Goal: Task Accomplishment & Management: Use online tool/utility

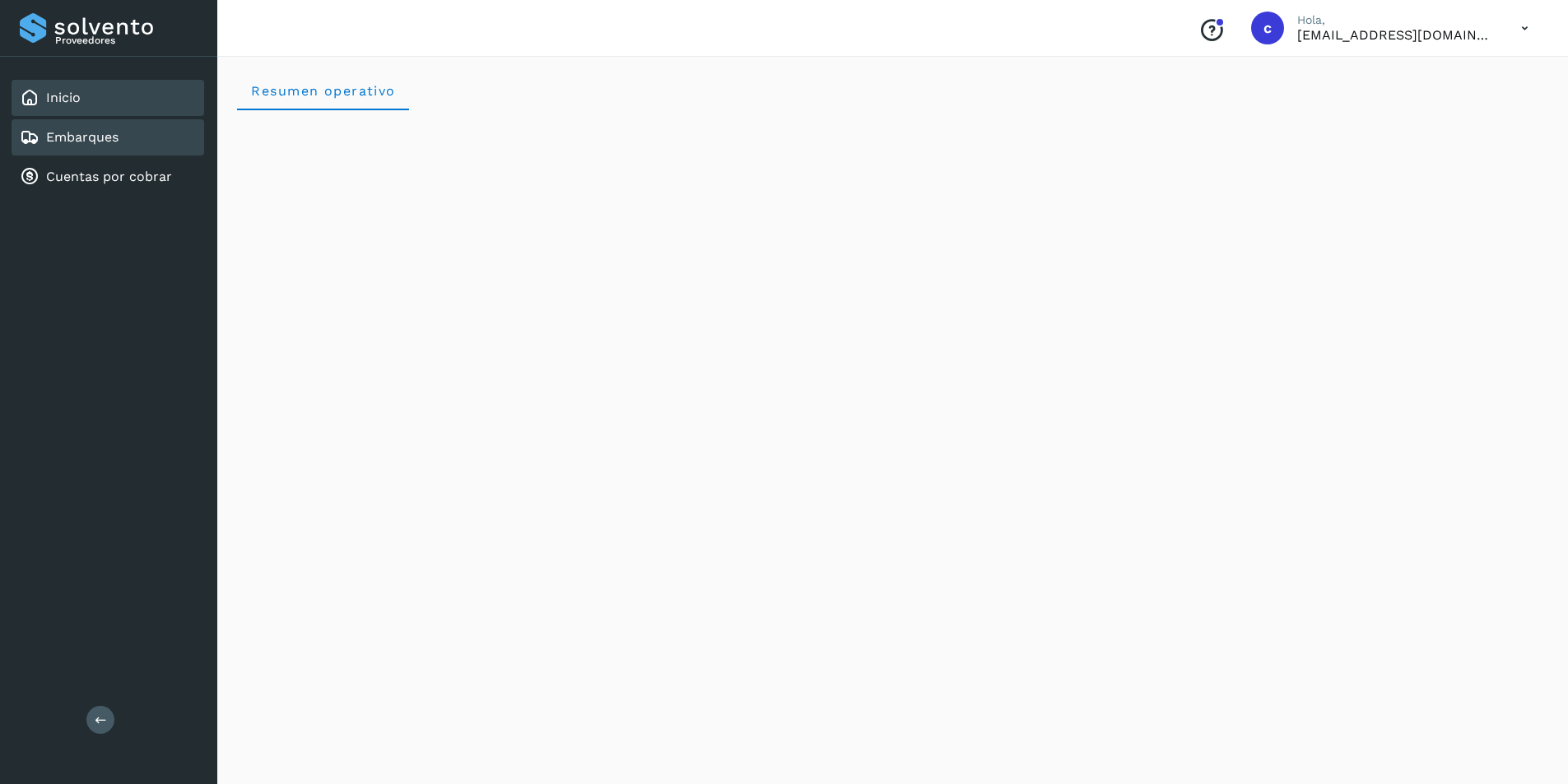
click at [54, 139] on link "Embarques" at bounding box center [82, 137] width 73 height 16
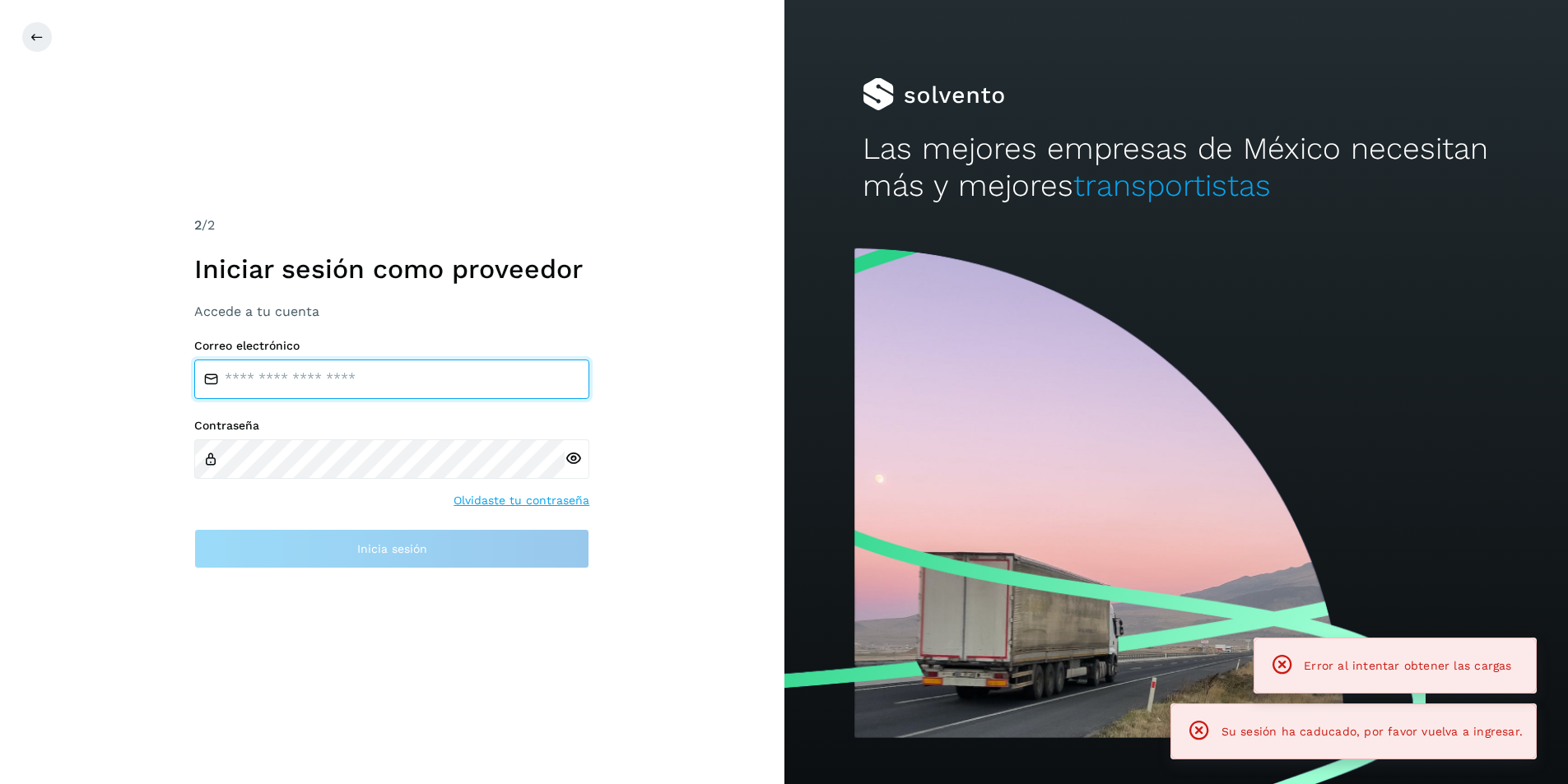
type input "**********"
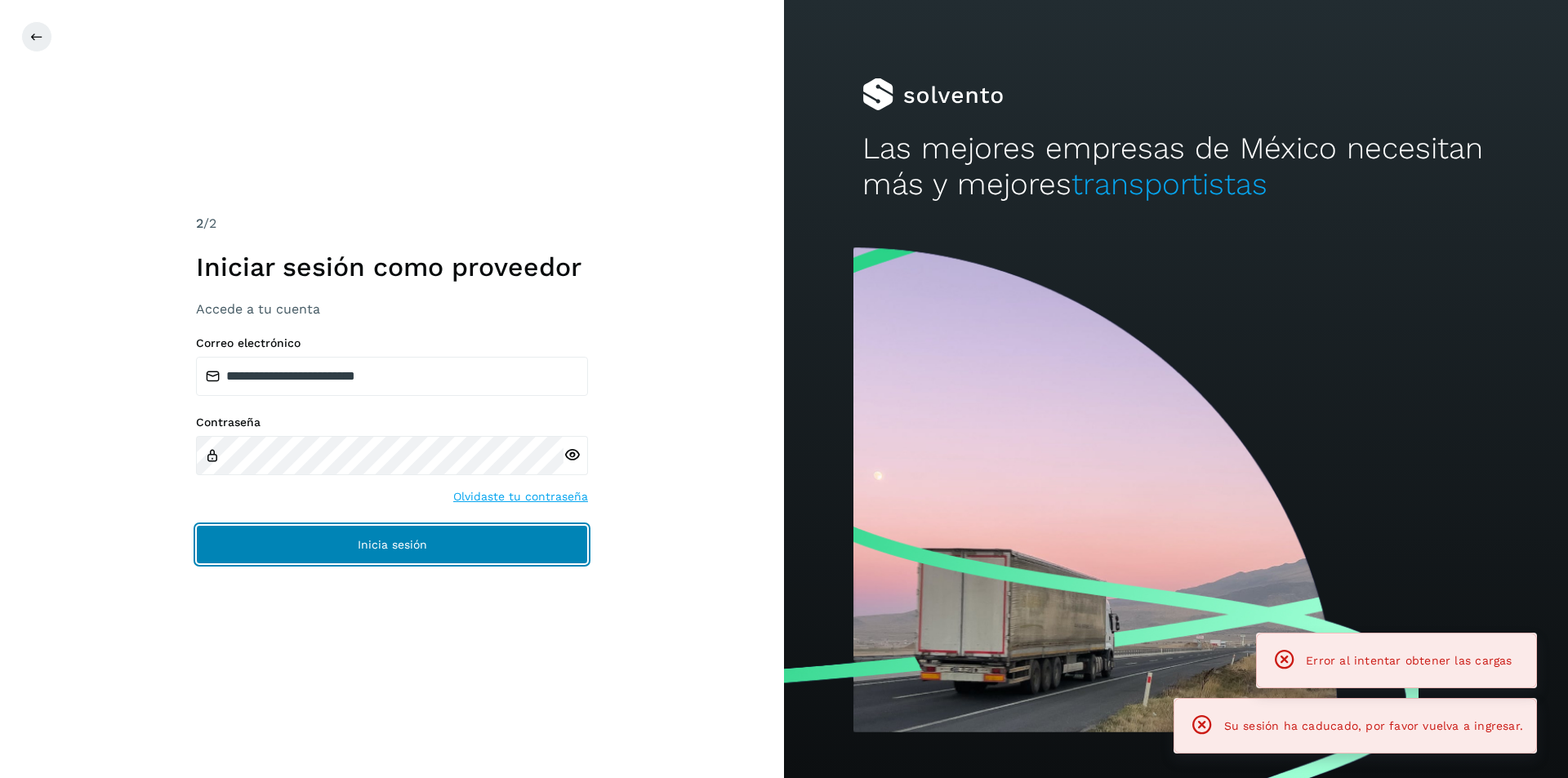
click at [342, 540] on button "Inicia sesión" at bounding box center [392, 544] width 392 height 39
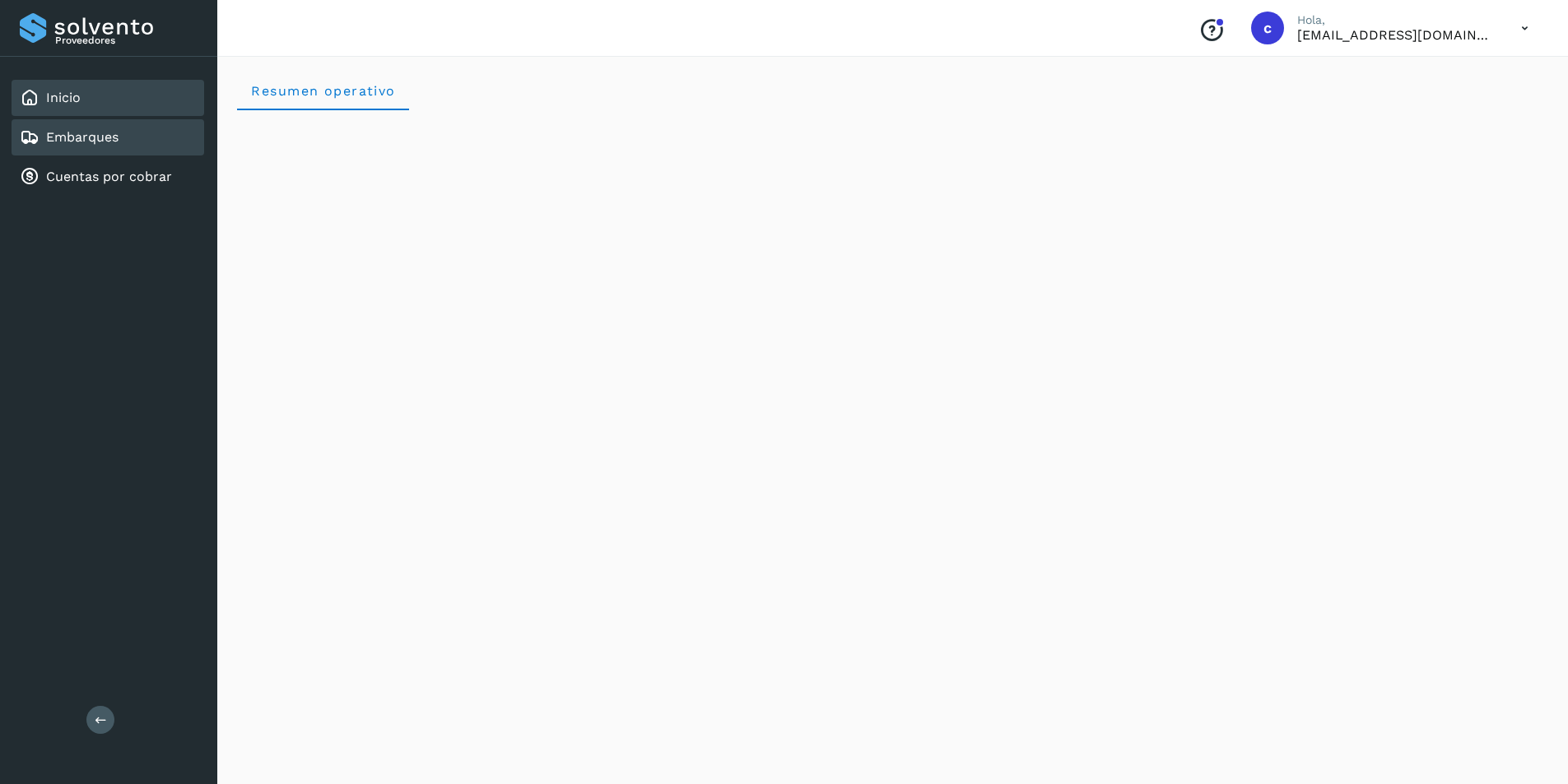
click at [150, 133] on div "Embarques" at bounding box center [108, 137] width 193 height 36
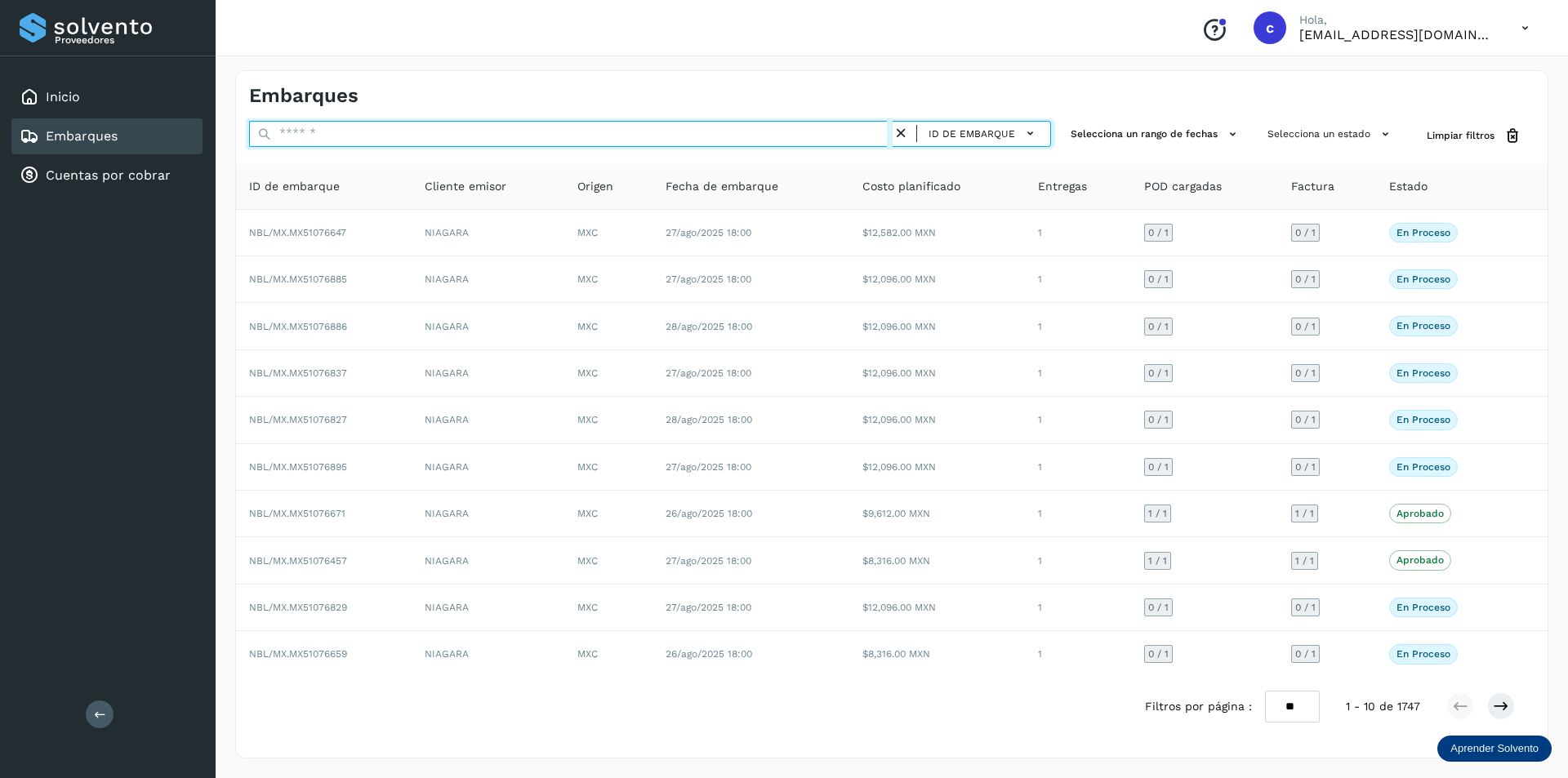
click at [444, 121] on input "text" at bounding box center [570, 134] width 643 height 26
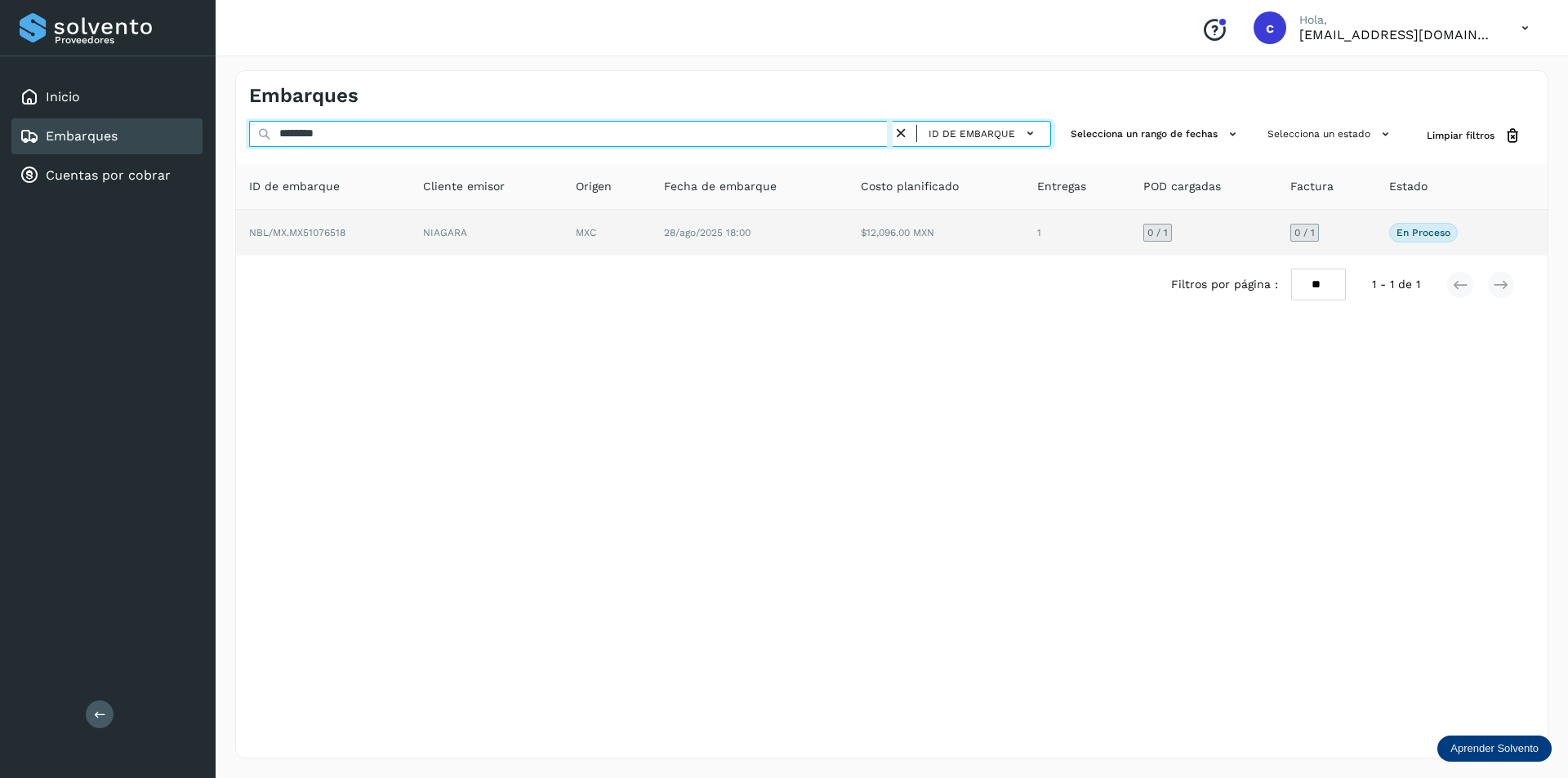
type input "********"
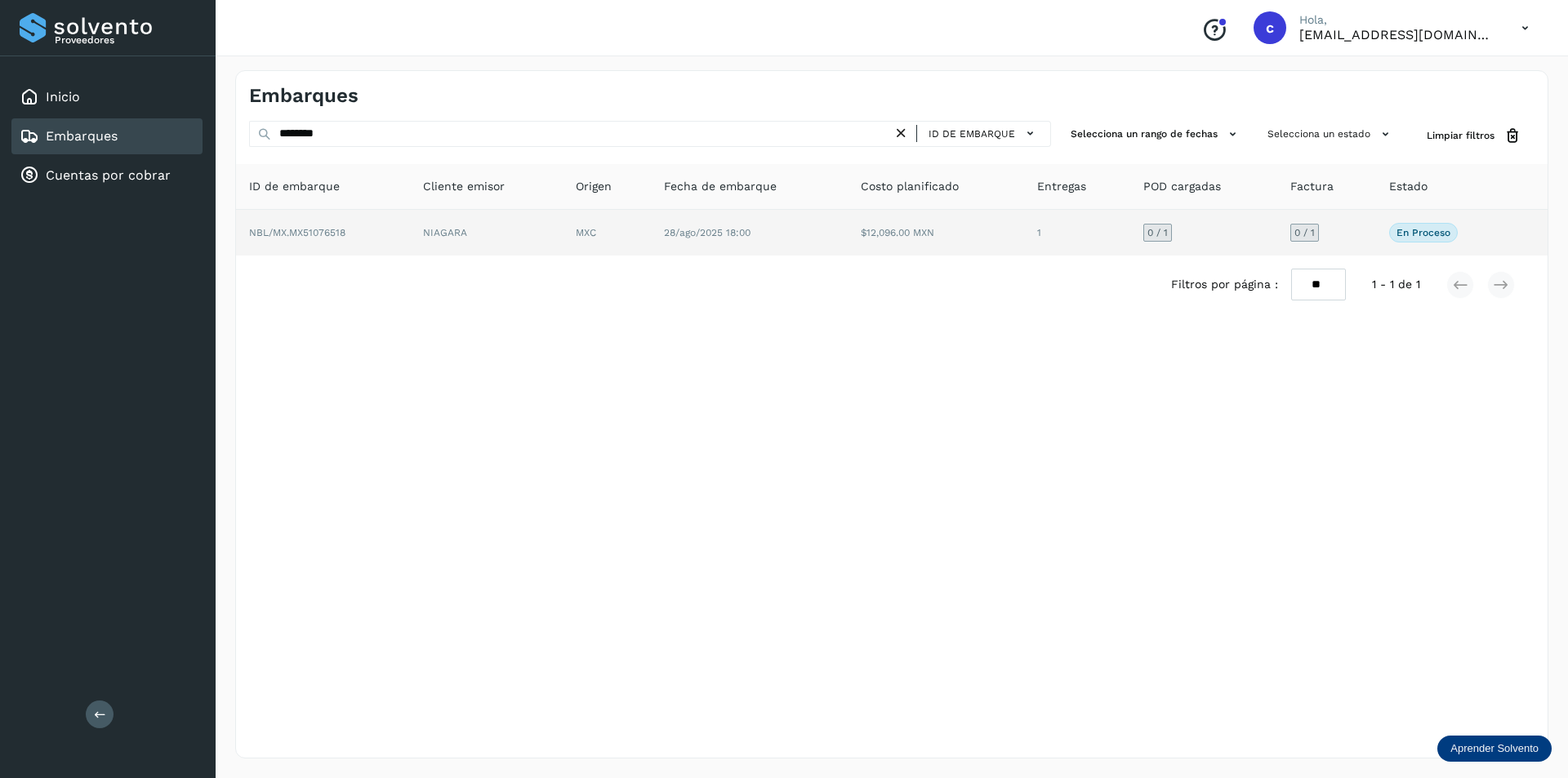
click at [438, 232] on td "NIAGARA" at bounding box center [485, 233] width 153 height 46
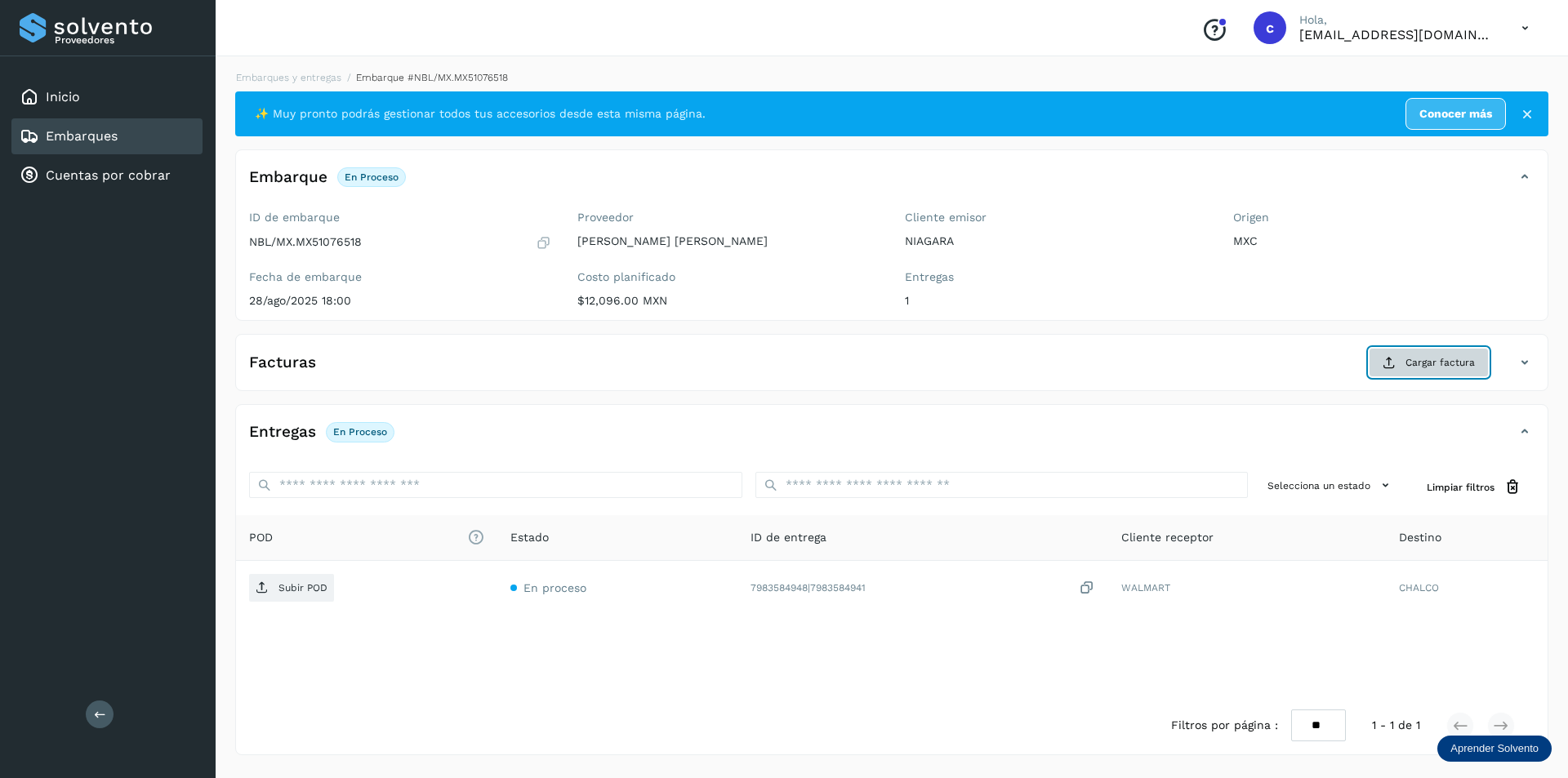
click at [1406, 355] on button "Cargar factura" at bounding box center [1428, 363] width 120 height 30
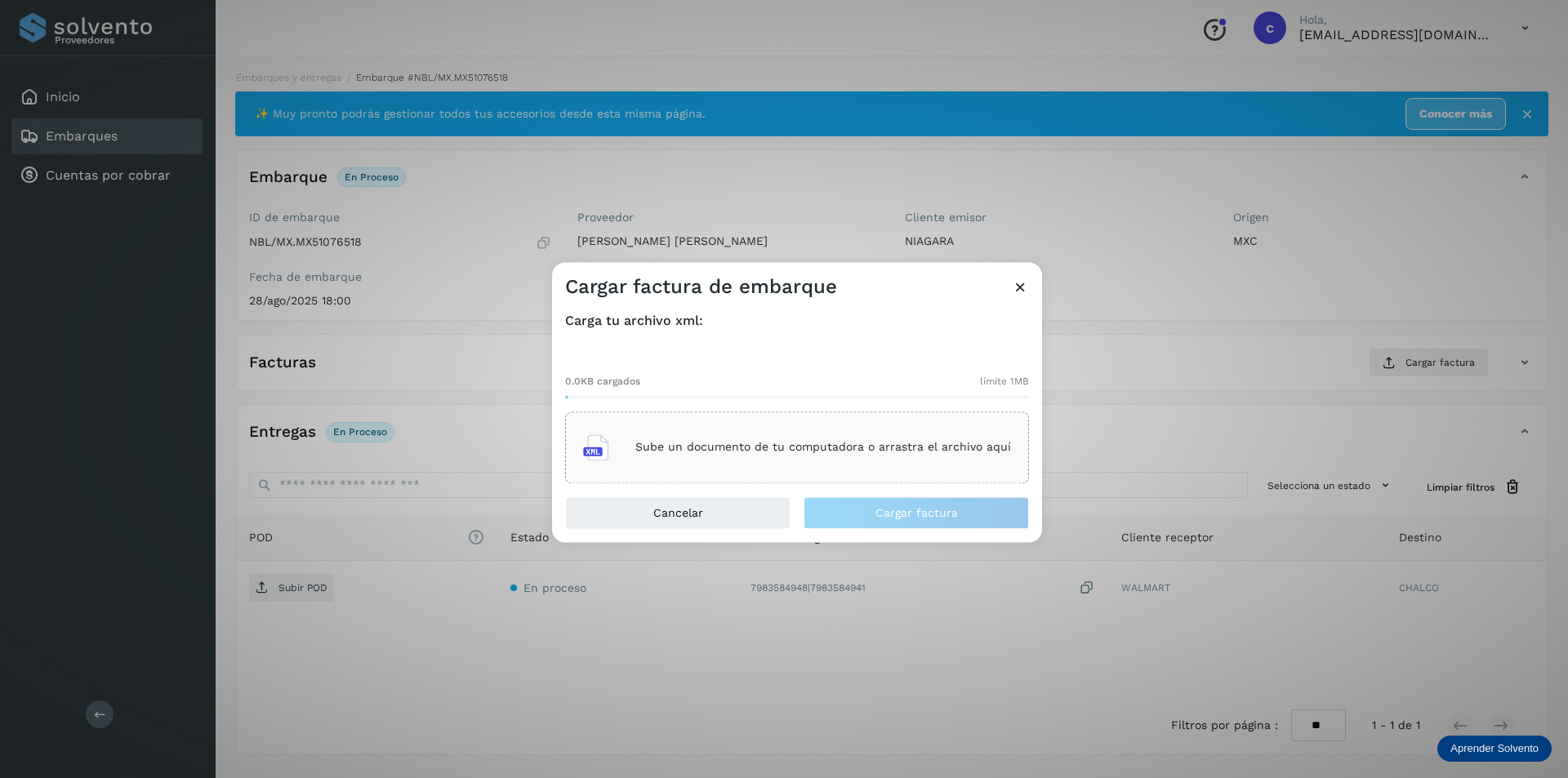
click at [635, 437] on div "Sube un documento de tu computadora o arrastra el archivo aquí" at bounding box center [796, 447] width 428 height 44
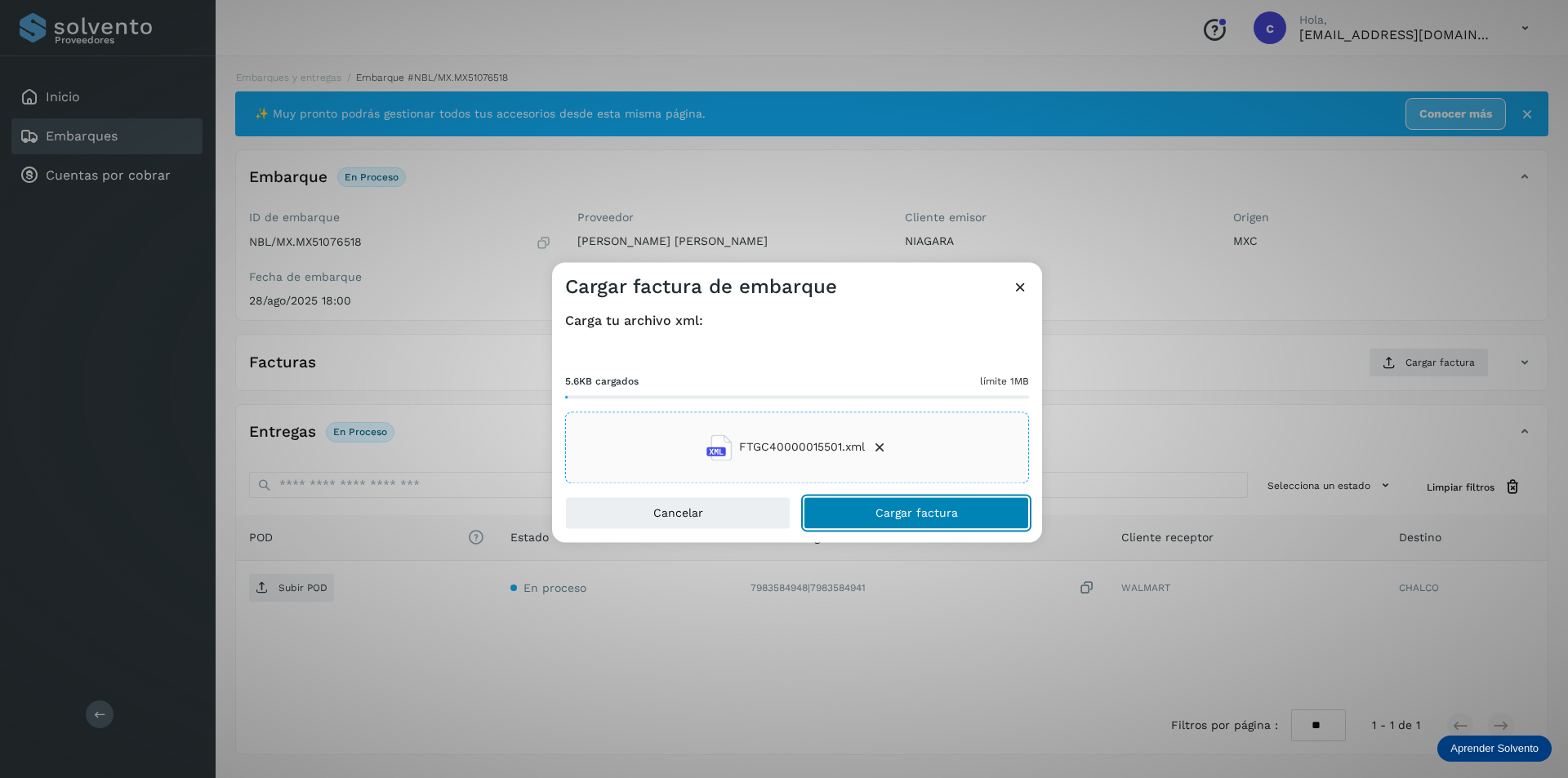
click at [924, 525] on button "Cargar factura" at bounding box center [916, 513] width 225 height 33
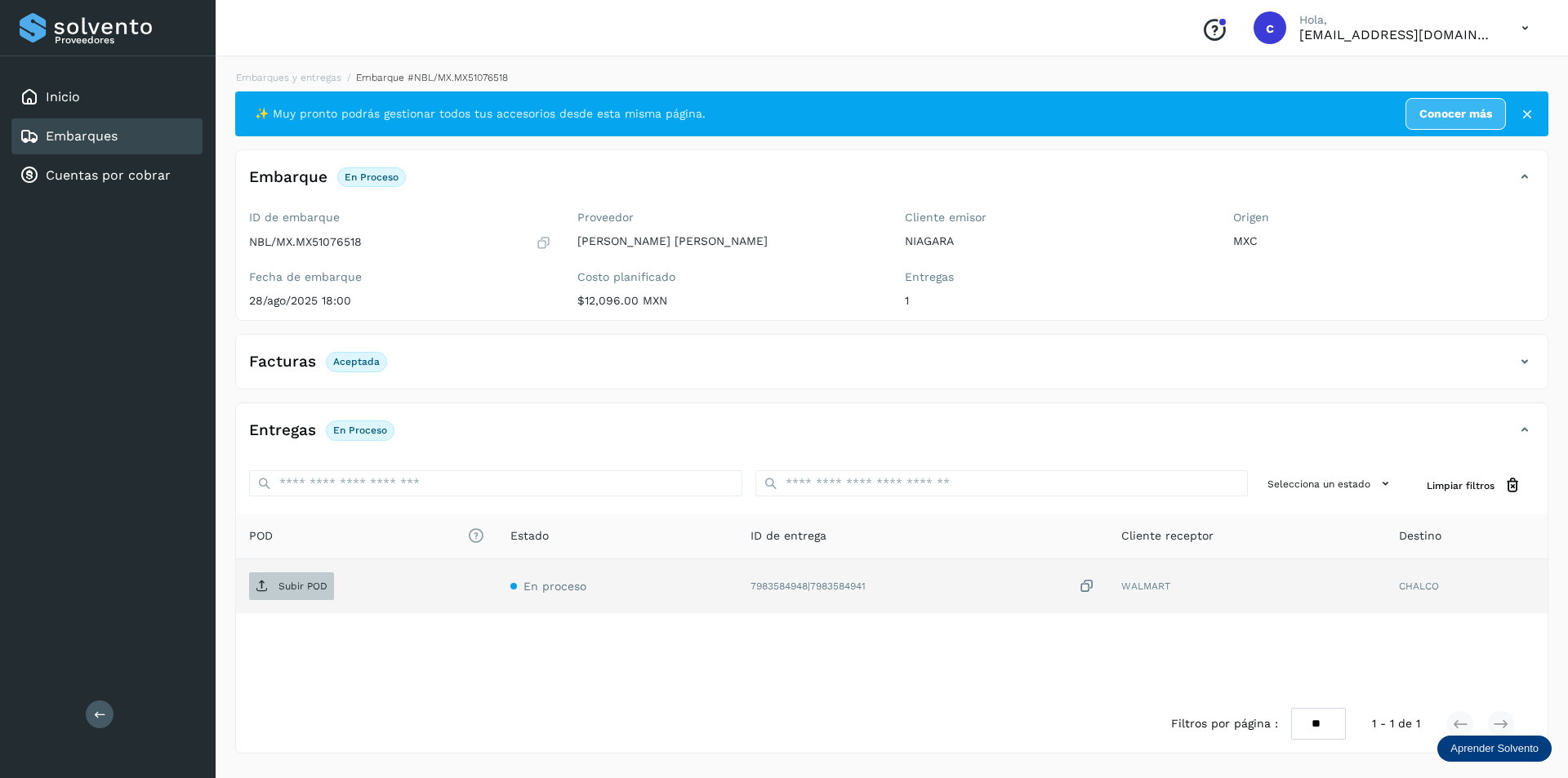
click at [306, 585] on p "Subir POD" at bounding box center [303, 587] width 49 height 12
click at [305, 580] on button "PDF" at bounding box center [289, 586] width 82 height 28
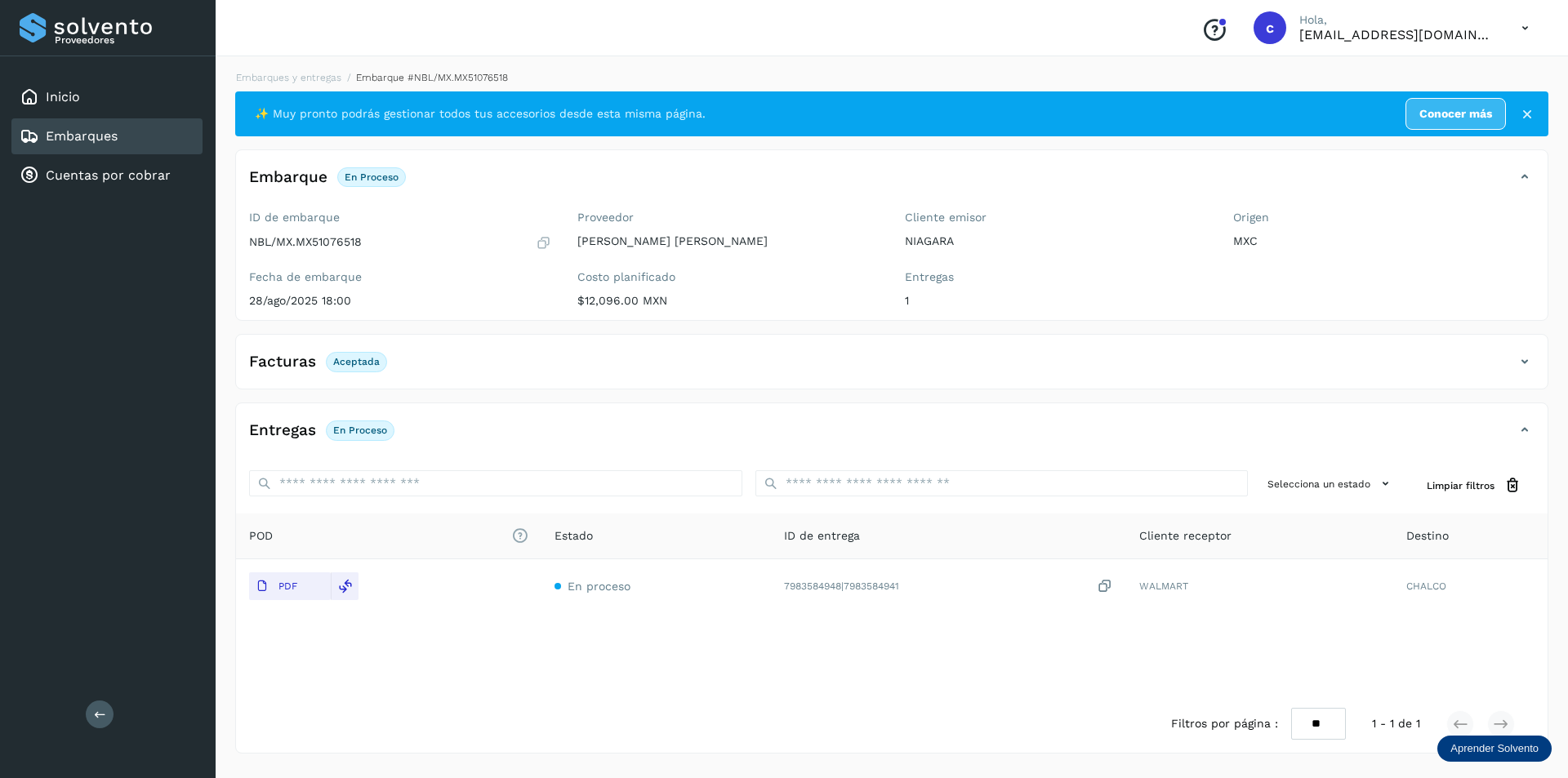
click at [164, 122] on div "Embarques" at bounding box center [107, 136] width 191 height 36
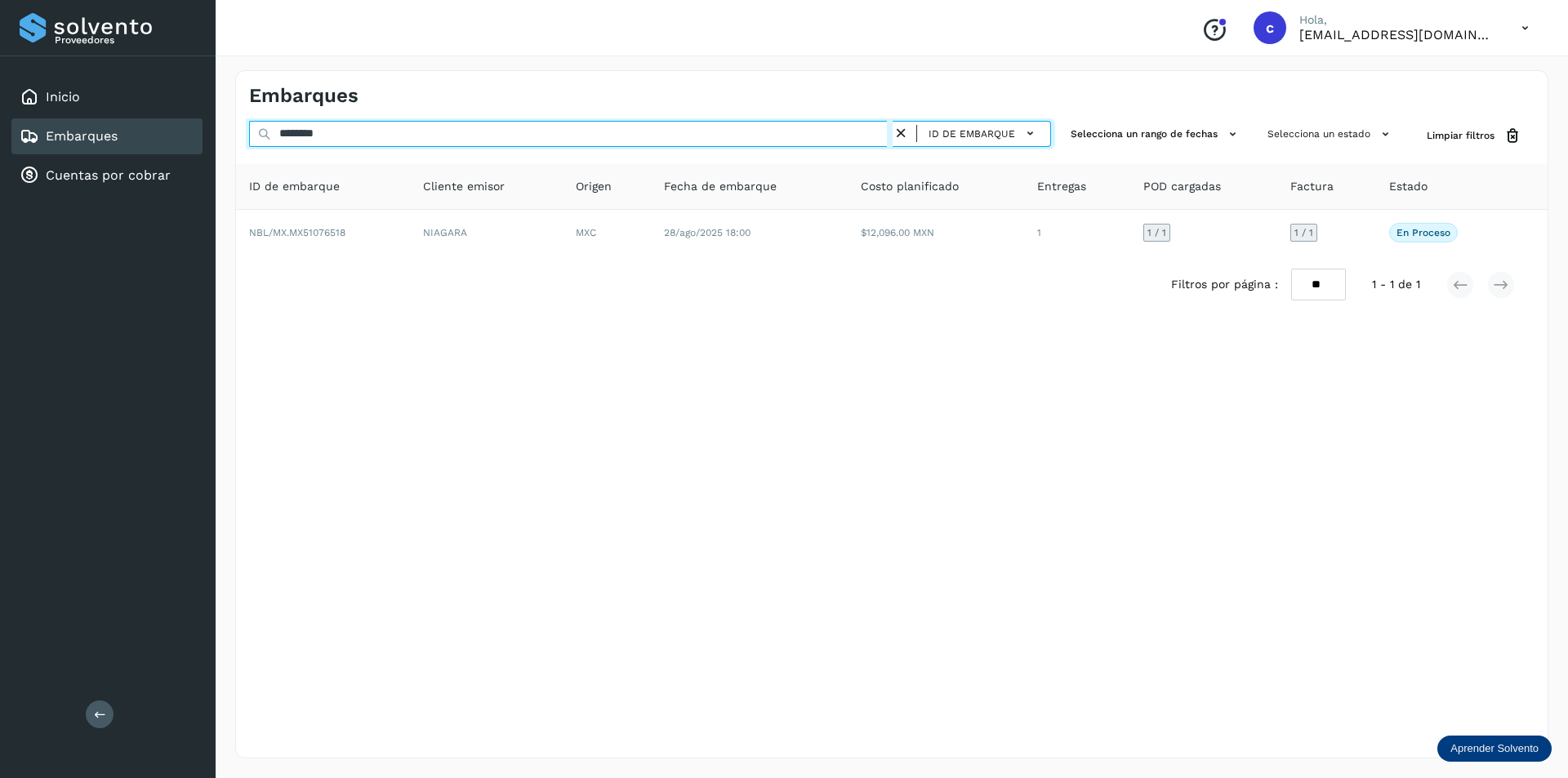
click at [502, 135] on input "********" at bounding box center [570, 134] width 643 height 26
type input "*"
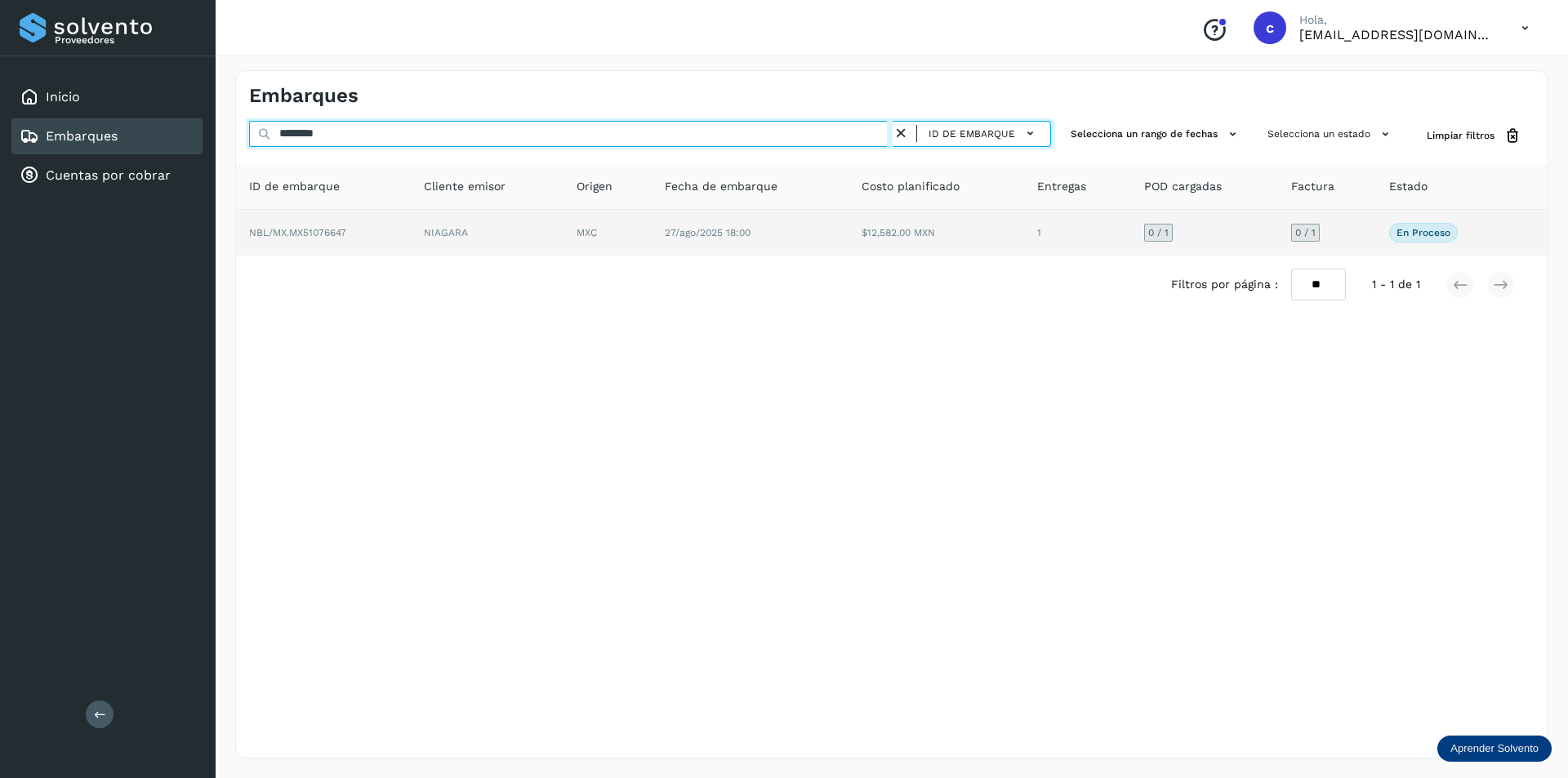
type input "********"
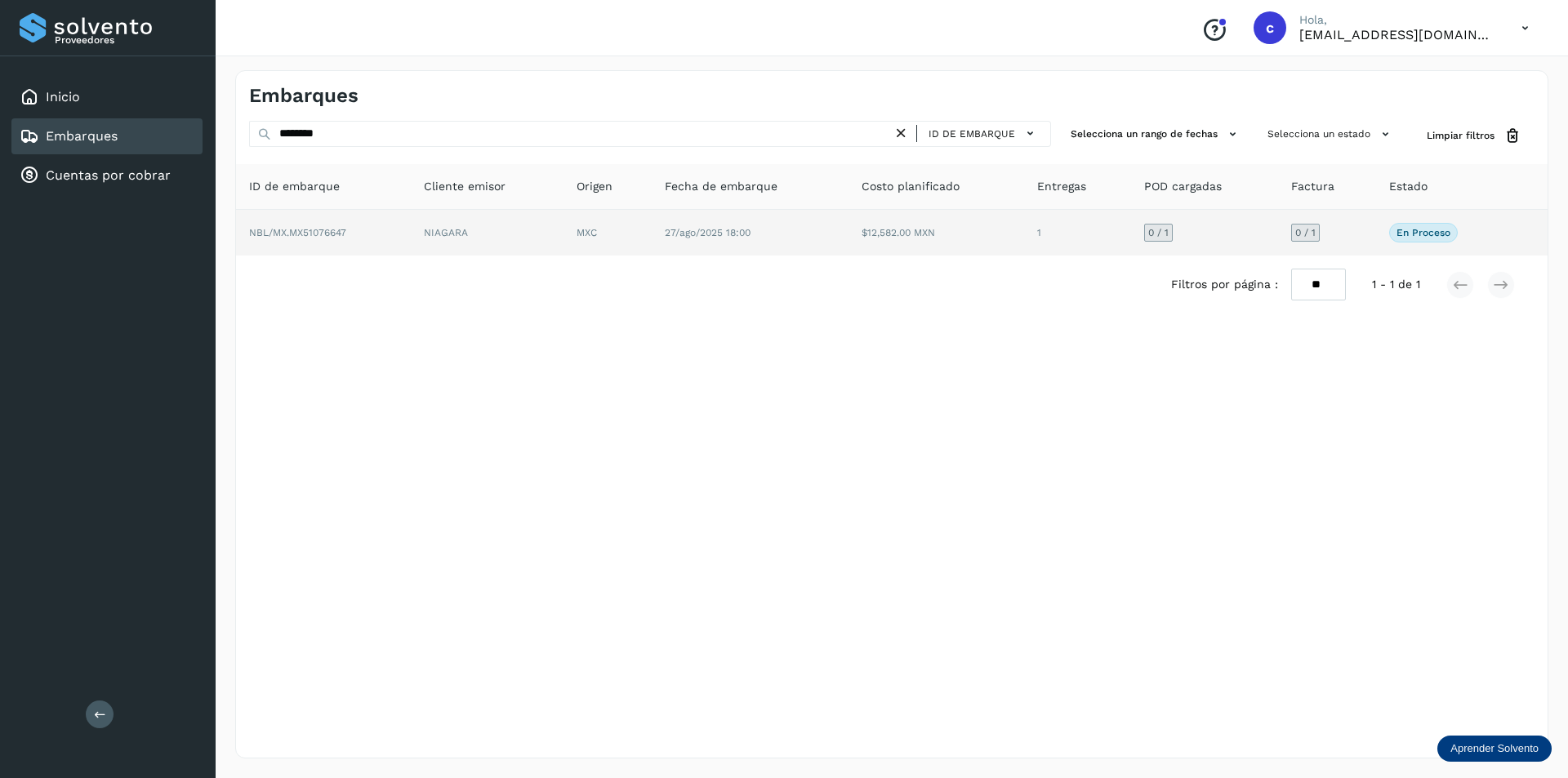
click at [420, 235] on td "NIAGARA" at bounding box center [486, 233] width 153 height 46
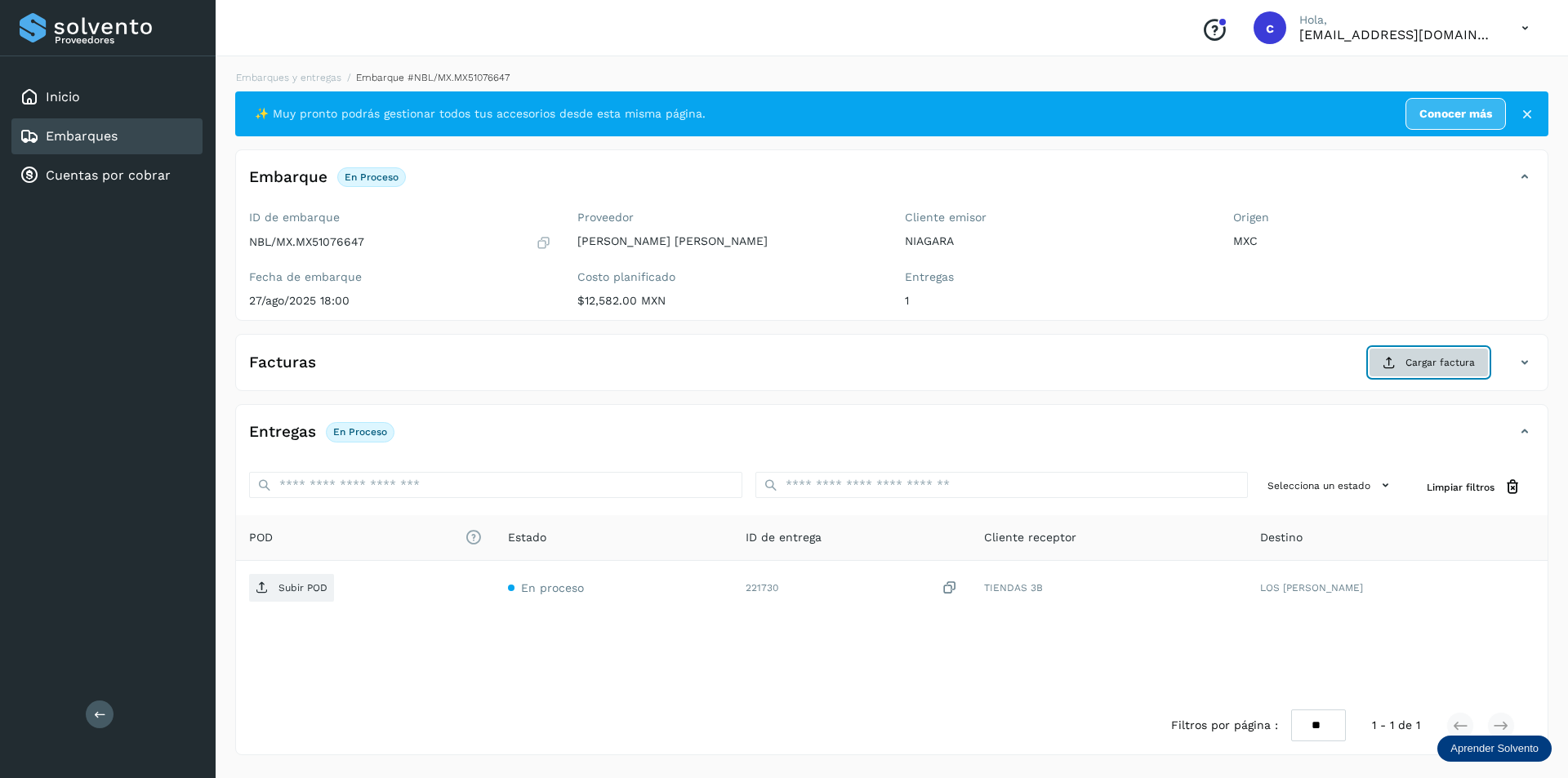
click at [1419, 368] on span "Cargar factura" at bounding box center [1440, 362] width 69 height 14
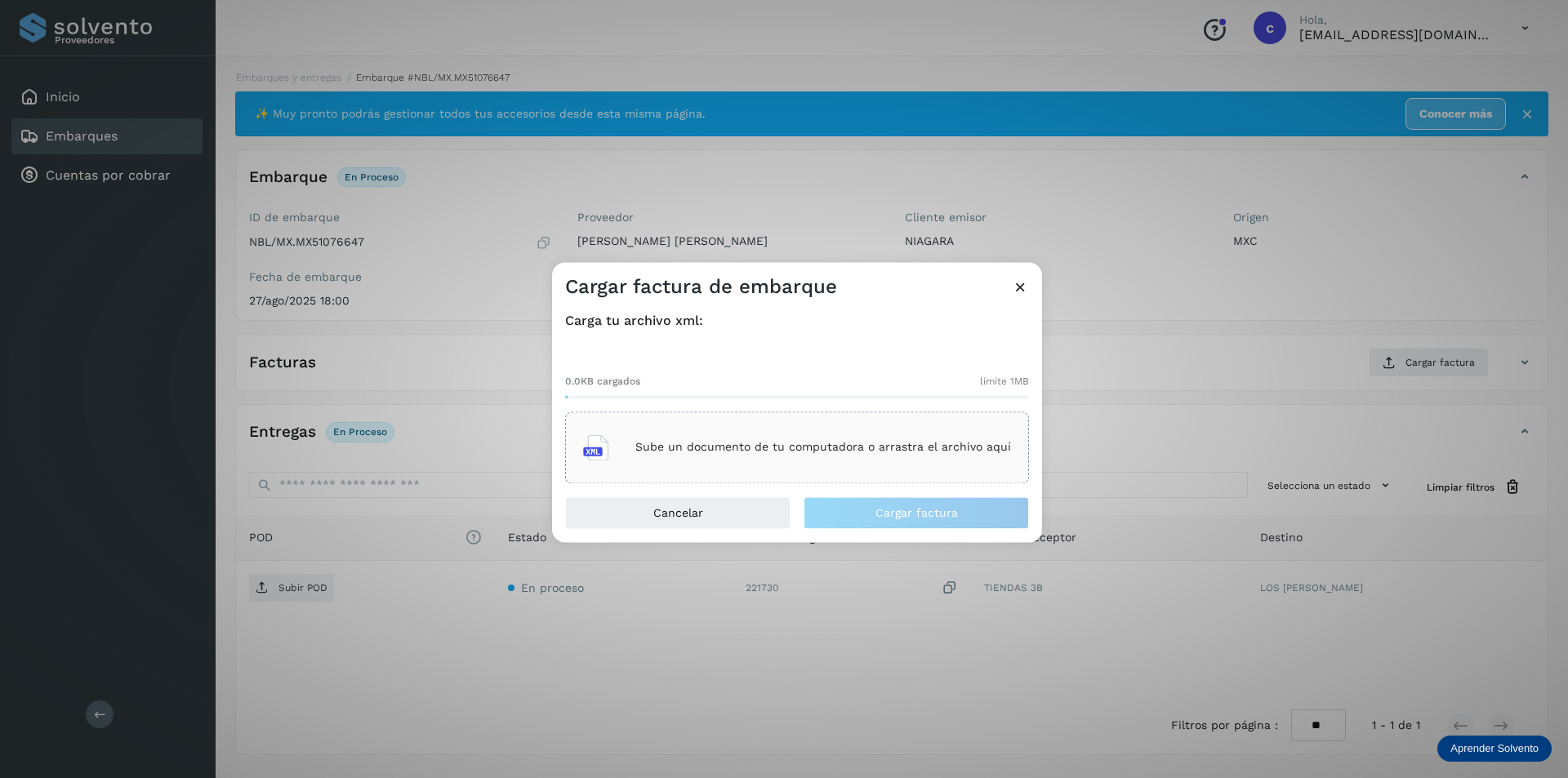
click at [805, 424] on div "Sube un documento de tu computadora o arrastra el archivo aquí" at bounding box center [797, 447] width 463 height 72
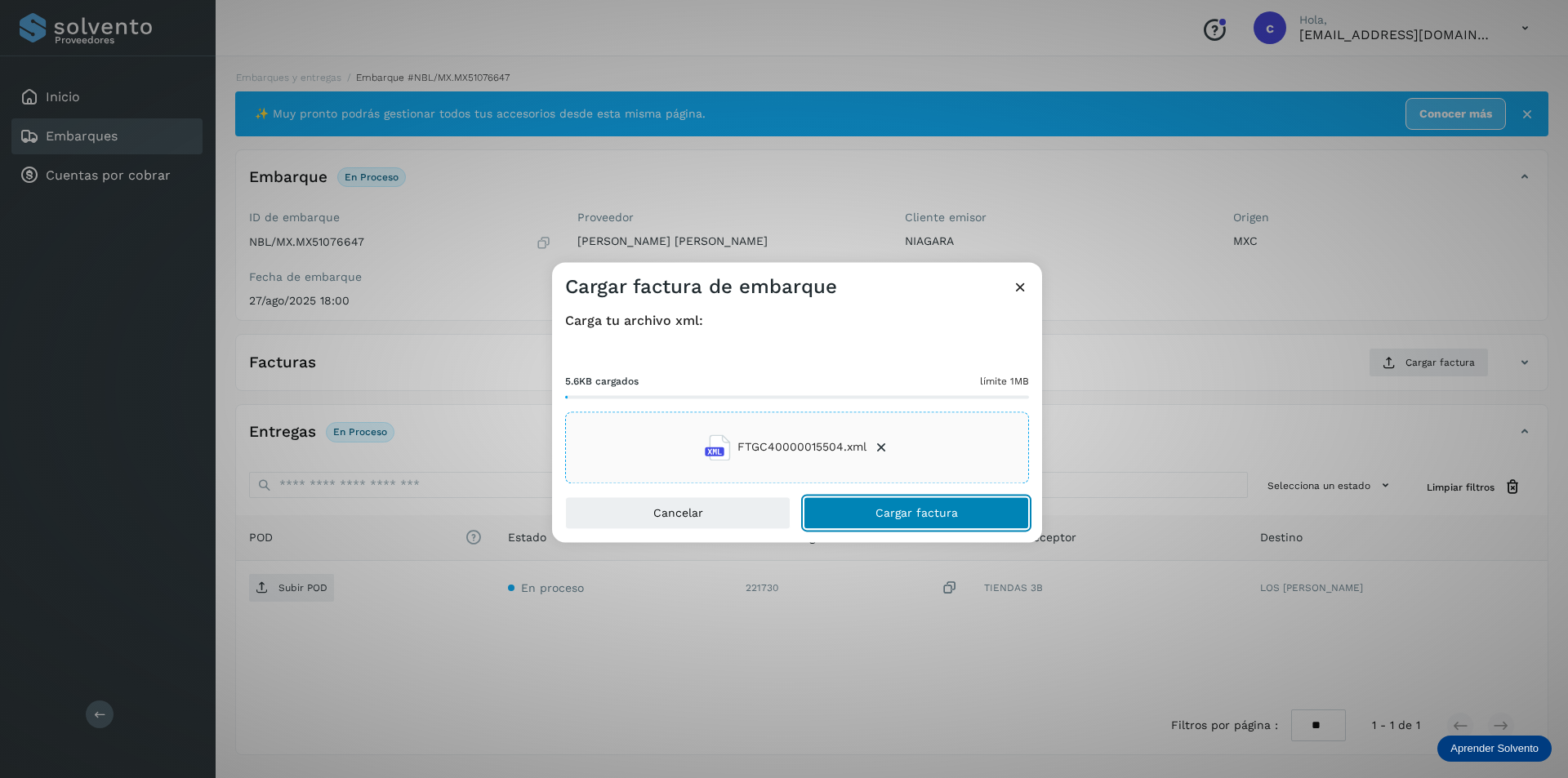
click at [952, 517] on span "Cargar factura" at bounding box center [916, 513] width 83 height 12
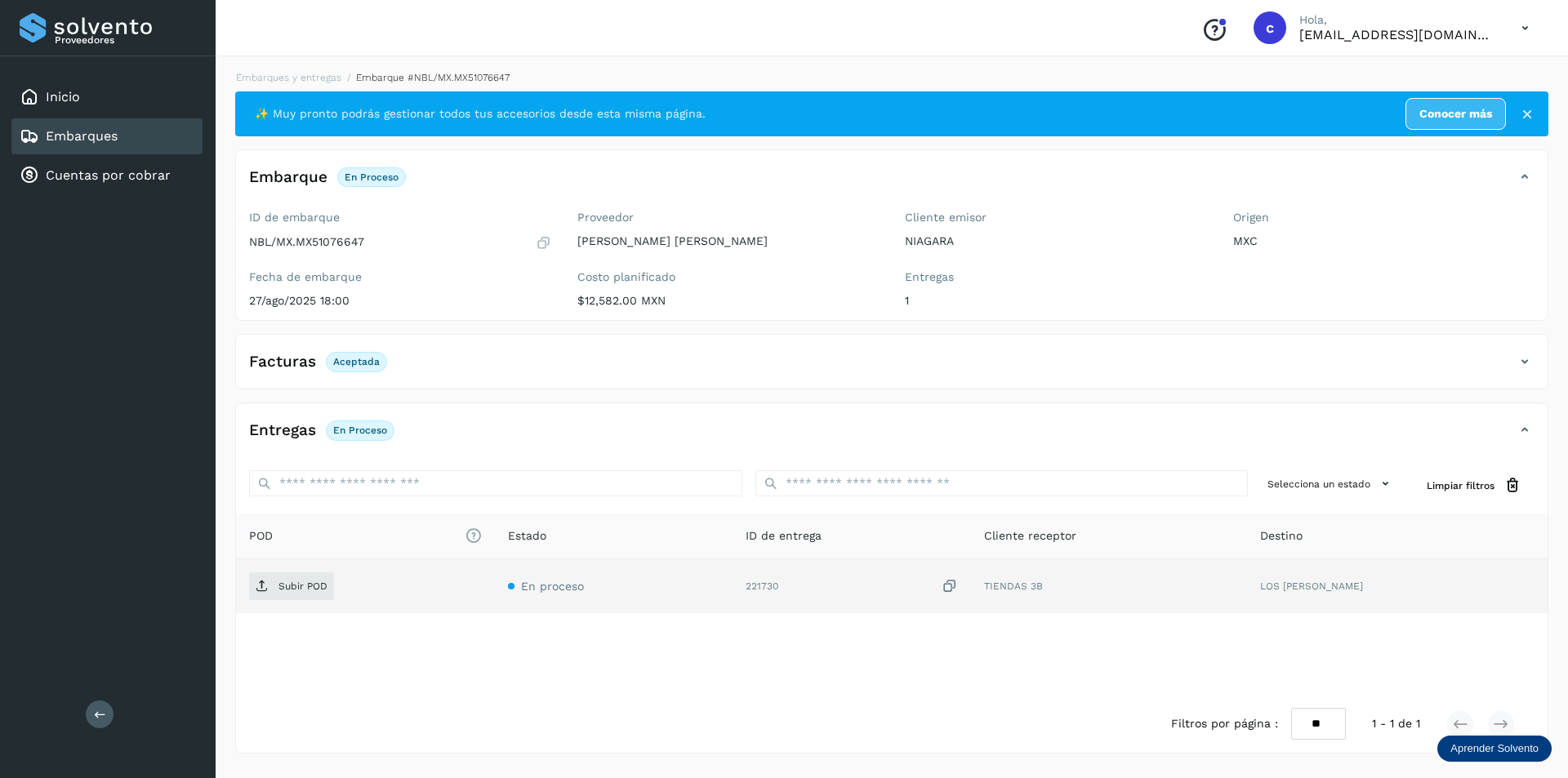
click at [317, 571] on td "Subir POD" at bounding box center [364, 587] width 259 height 54
click at [316, 588] on p "Subir POD" at bounding box center [303, 587] width 49 height 12
click at [275, 588] on span "PDF" at bounding box center [276, 586] width 55 height 26
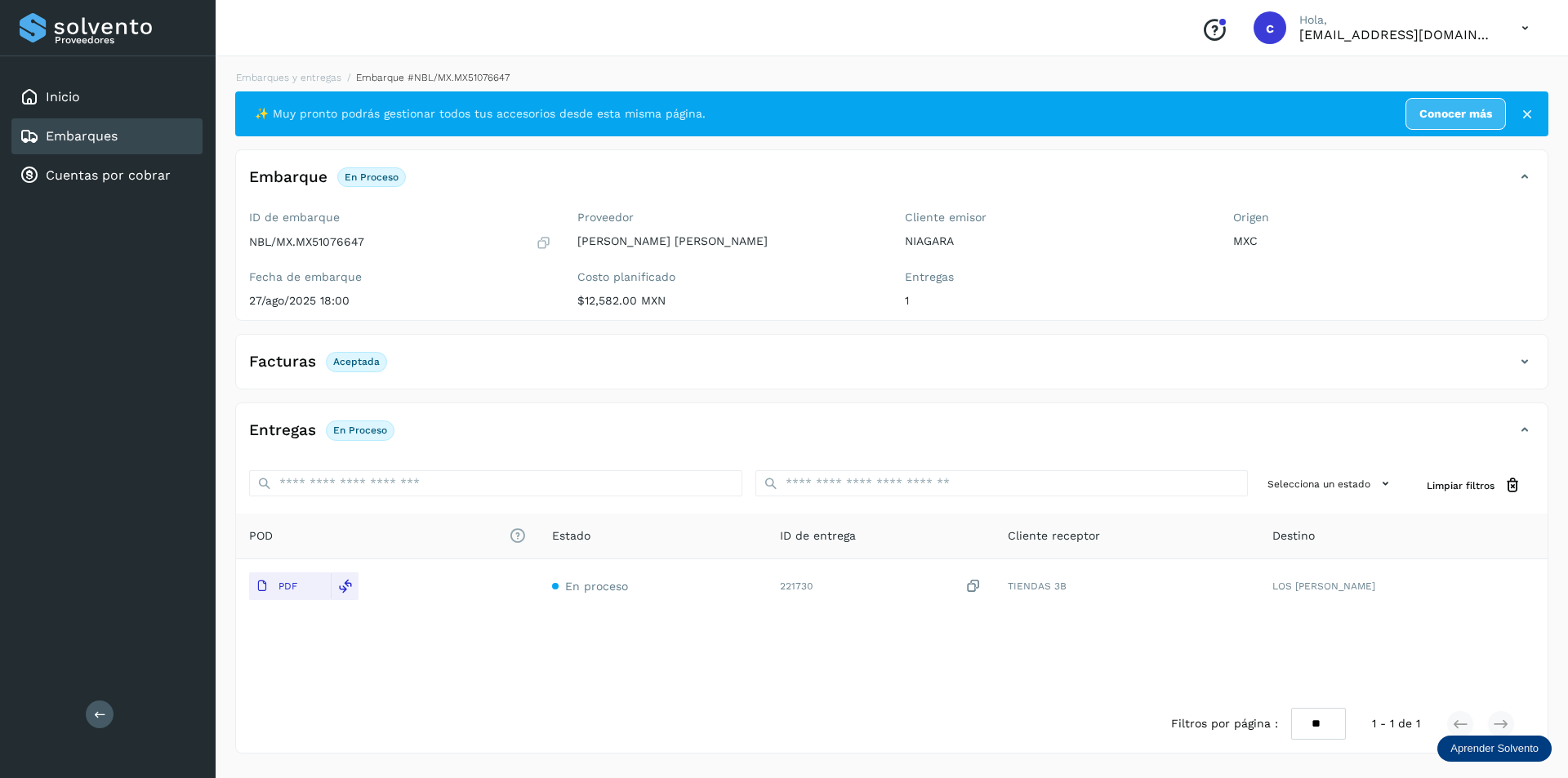
click at [38, 127] on icon at bounding box center [29, 137] width 19 height 19
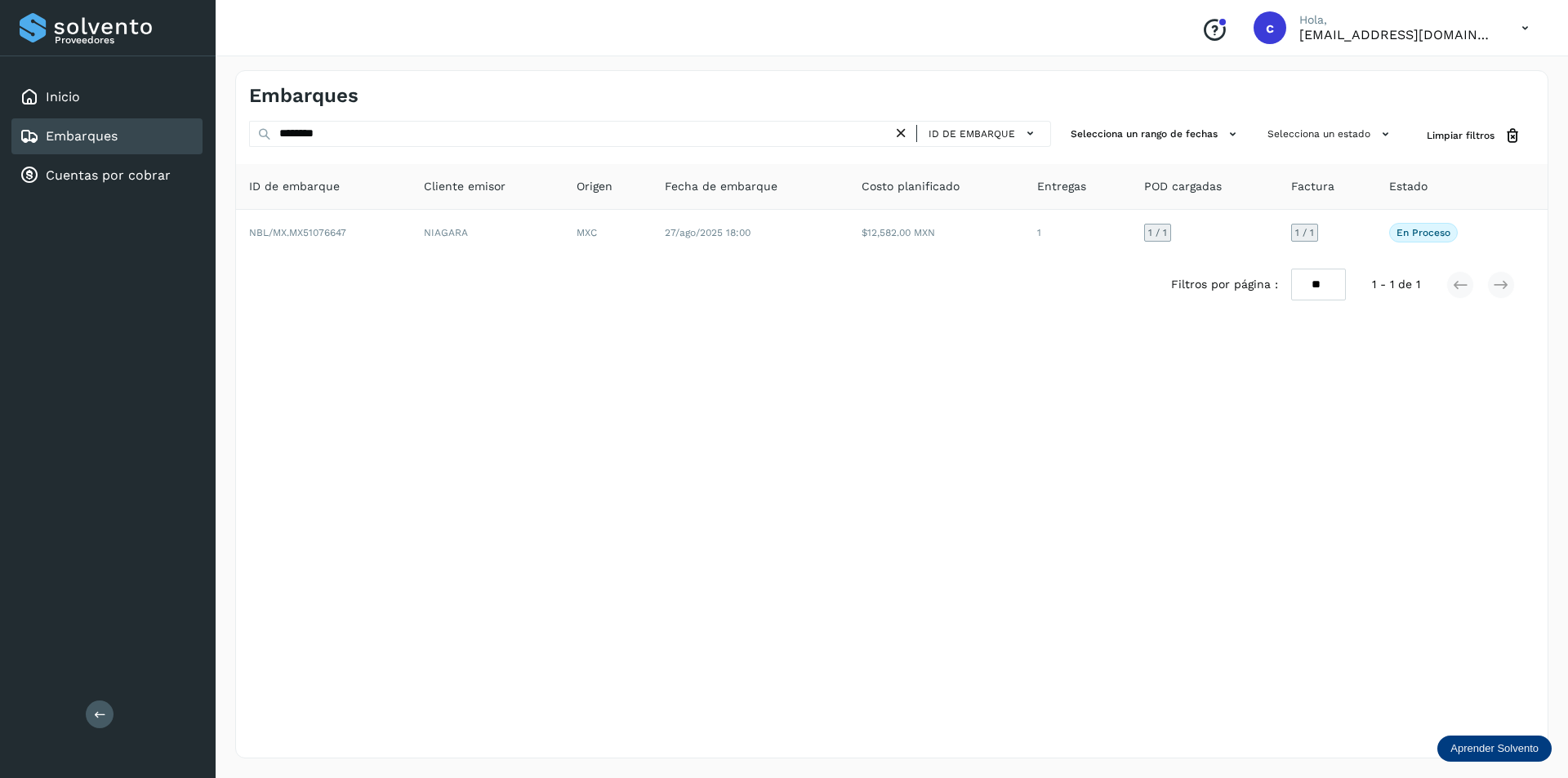
click at [909, 136] on icon at bounding box center [901, 134] width 17 height 17
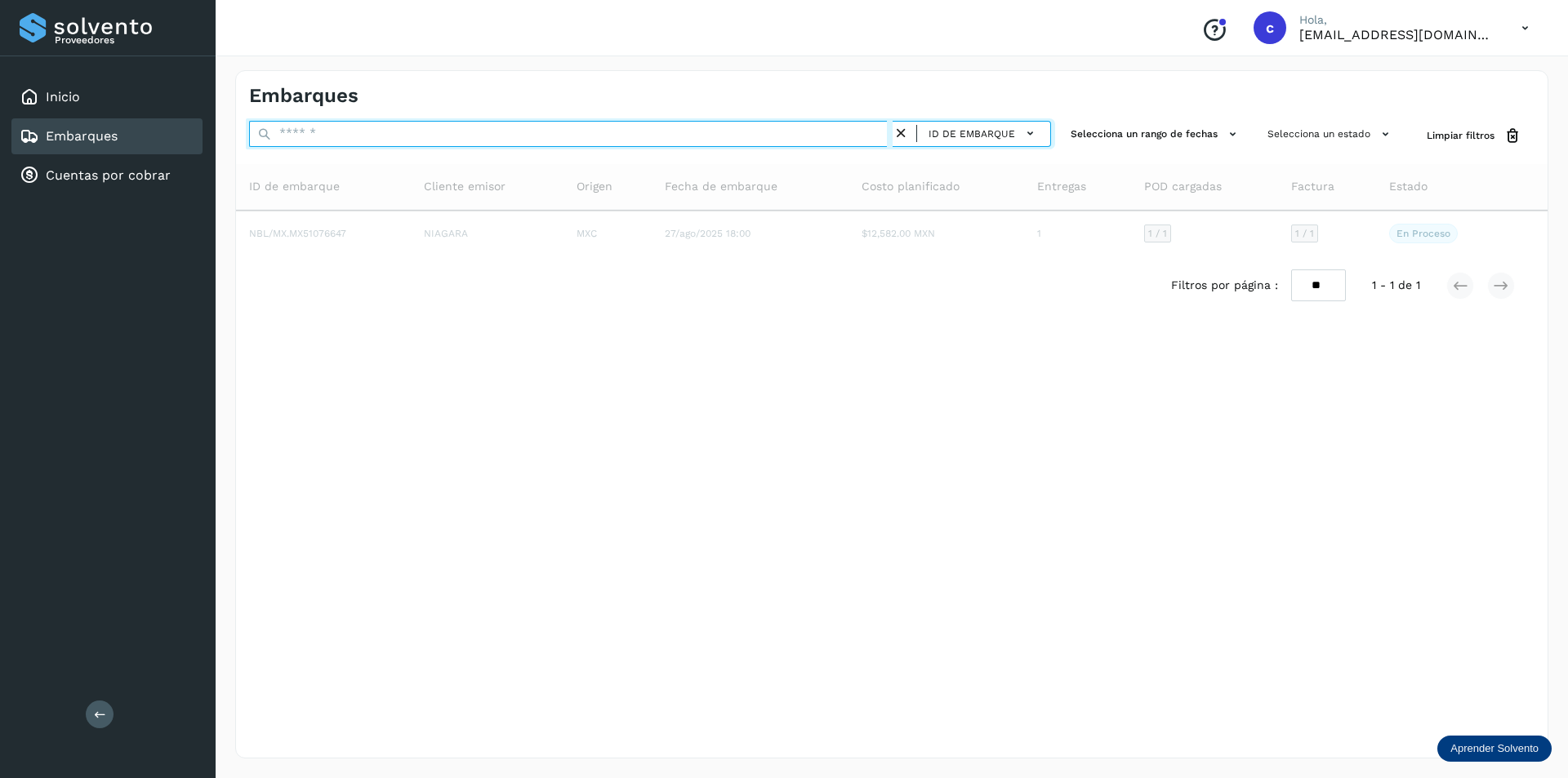
click at [840, 136] on input "text" at bounding box center [570, 134] width 643 height 26
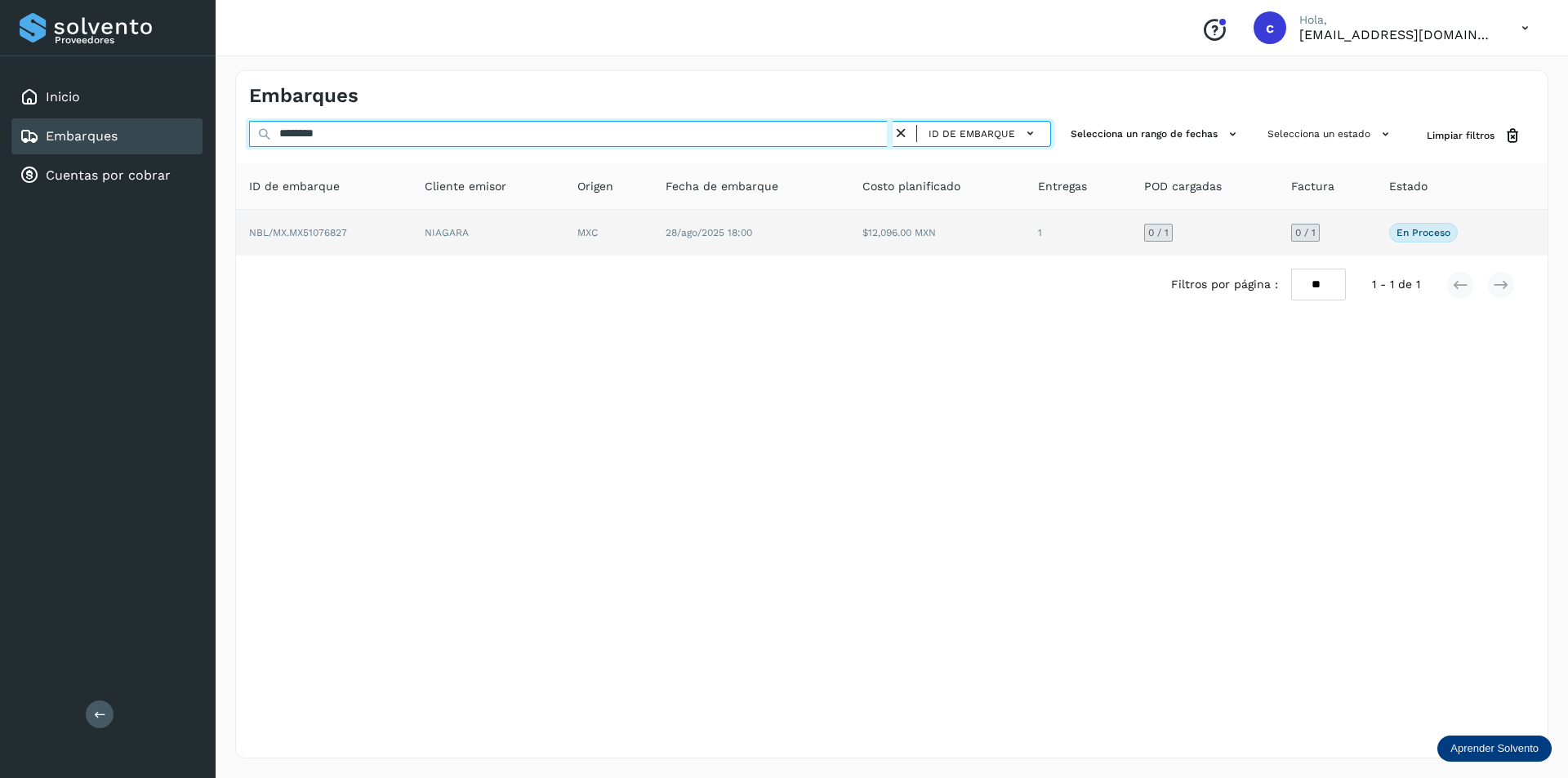
type input "********"
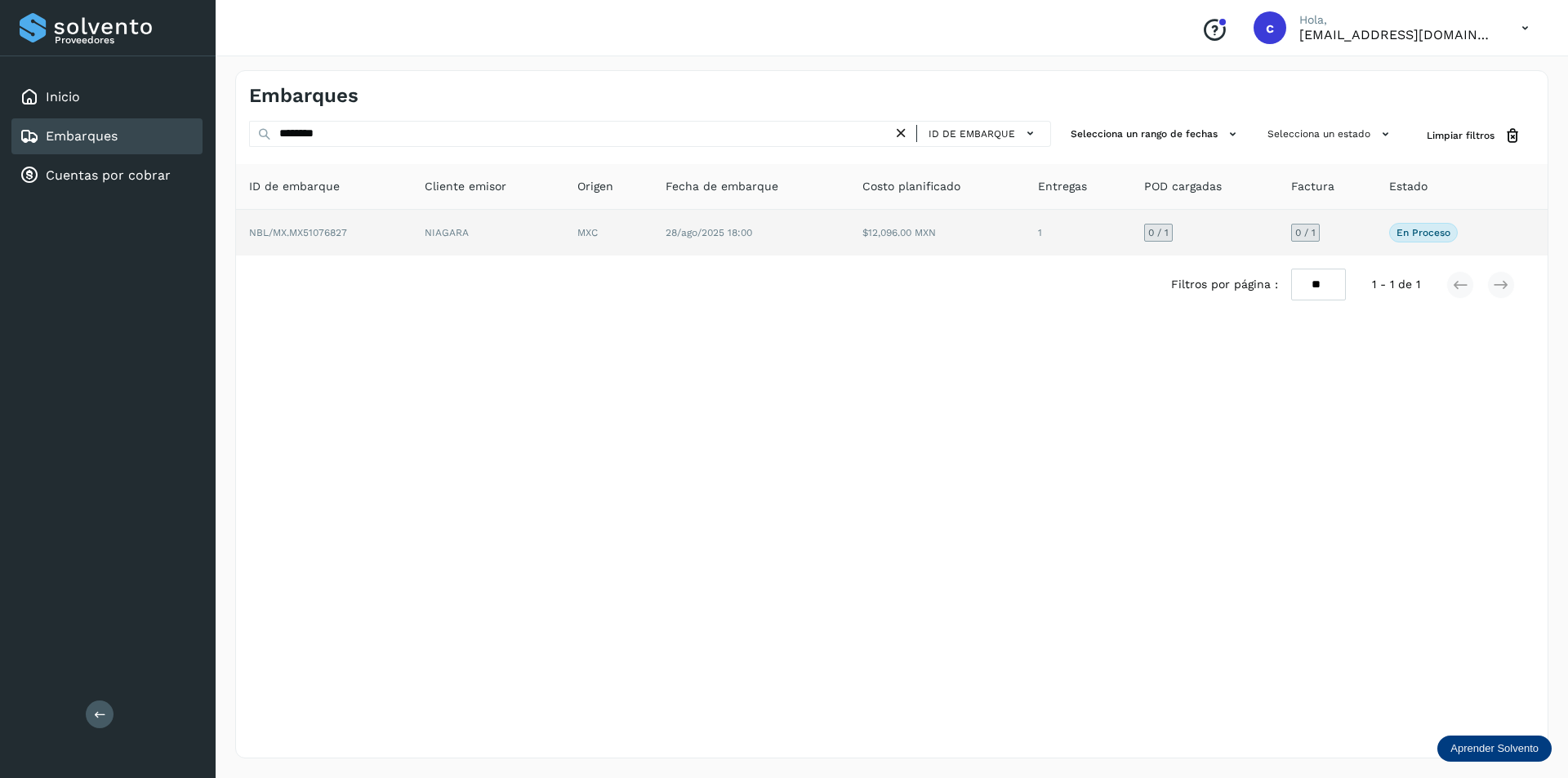
click at [975, 248] on td "$12,096.00 MXN" at bounding box center [936, 233] width 176 height 46
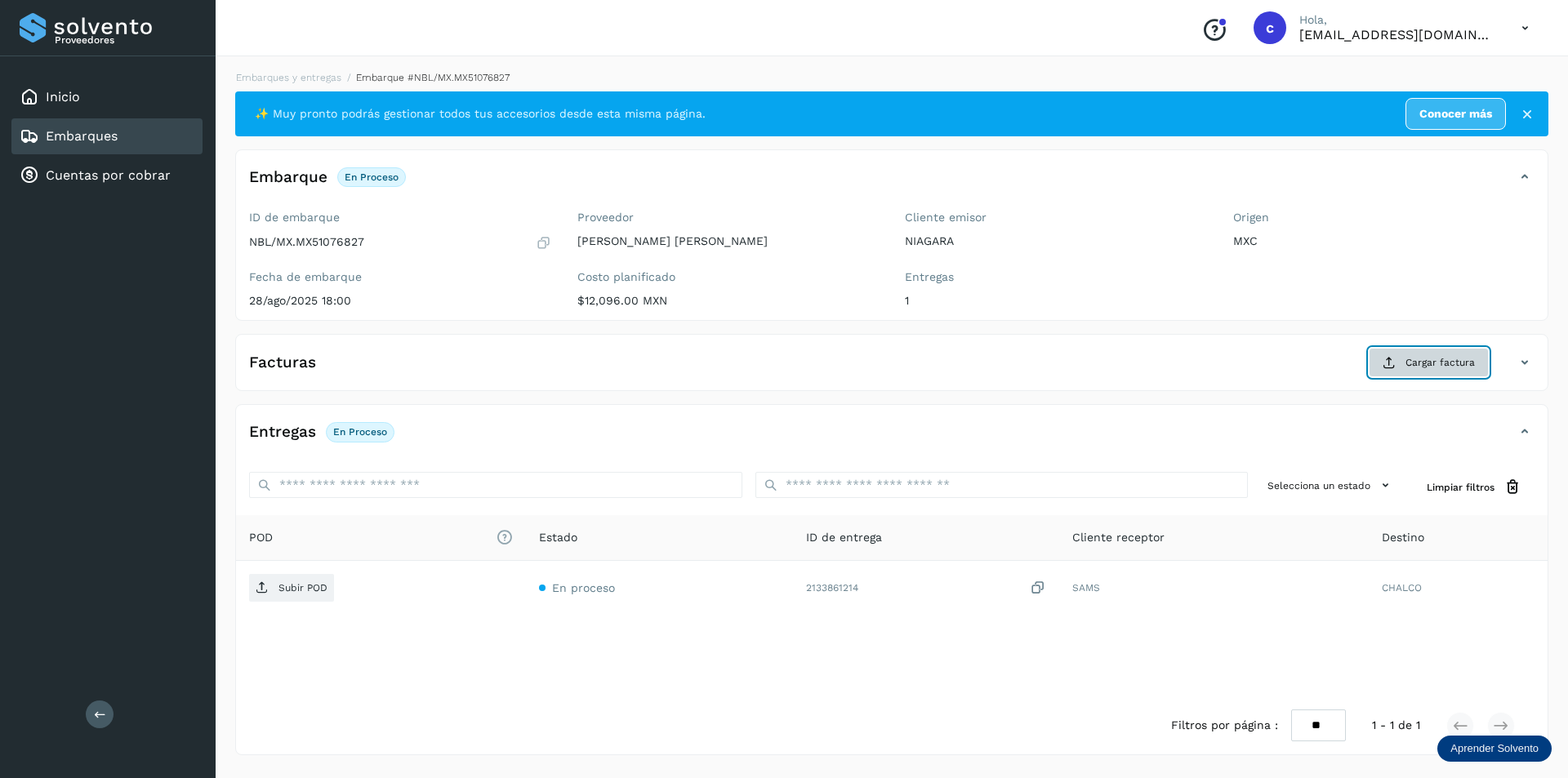
click at [1451, 364] on span "Cargar factura" at bounding box center [1440, 362] width 69 height 14
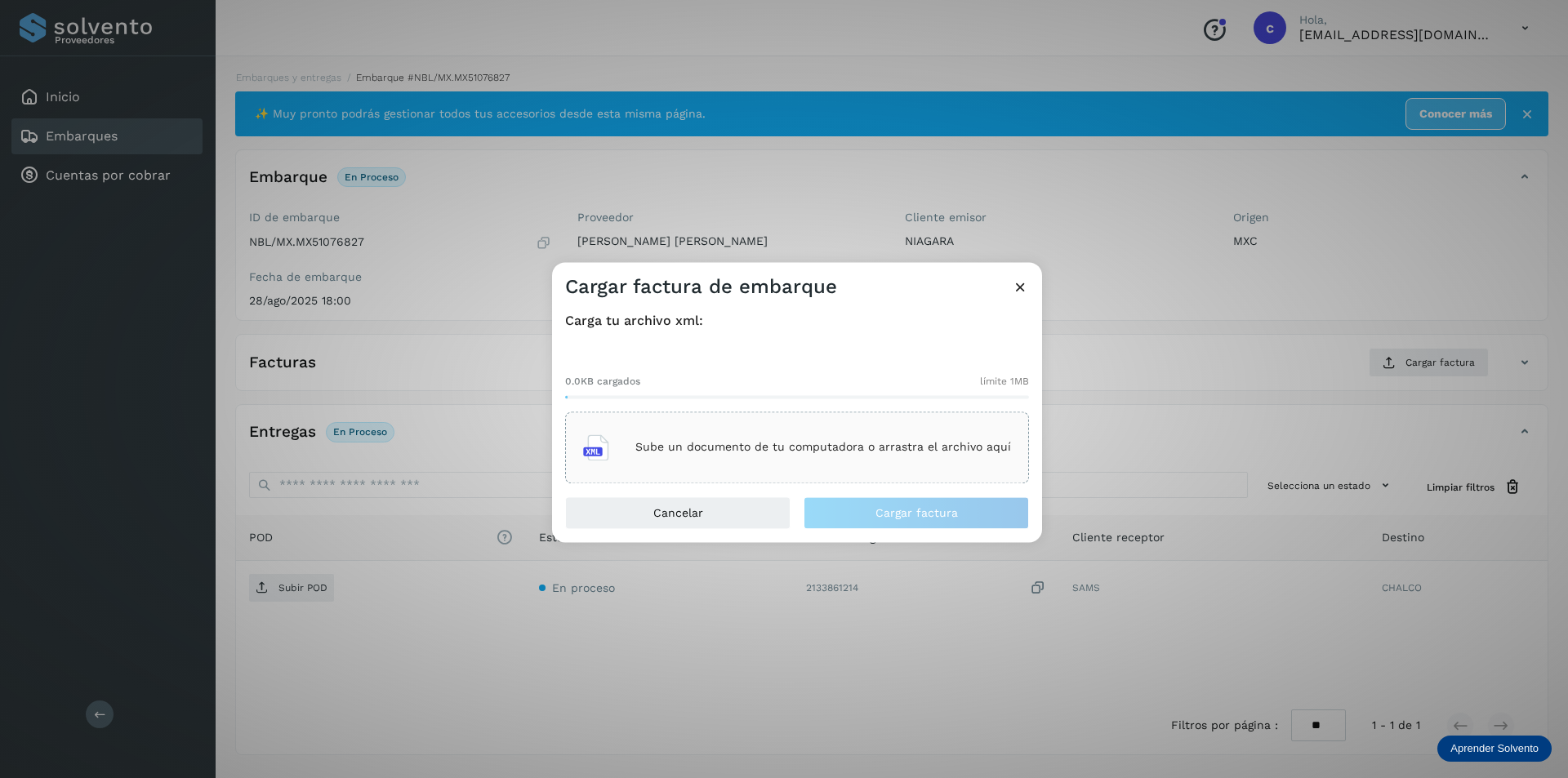
click at [906, 425] on div "Sube un documento de tu computadora o arrastra el archivo aquí" at bounding box center [797, 447] width 463 height 72
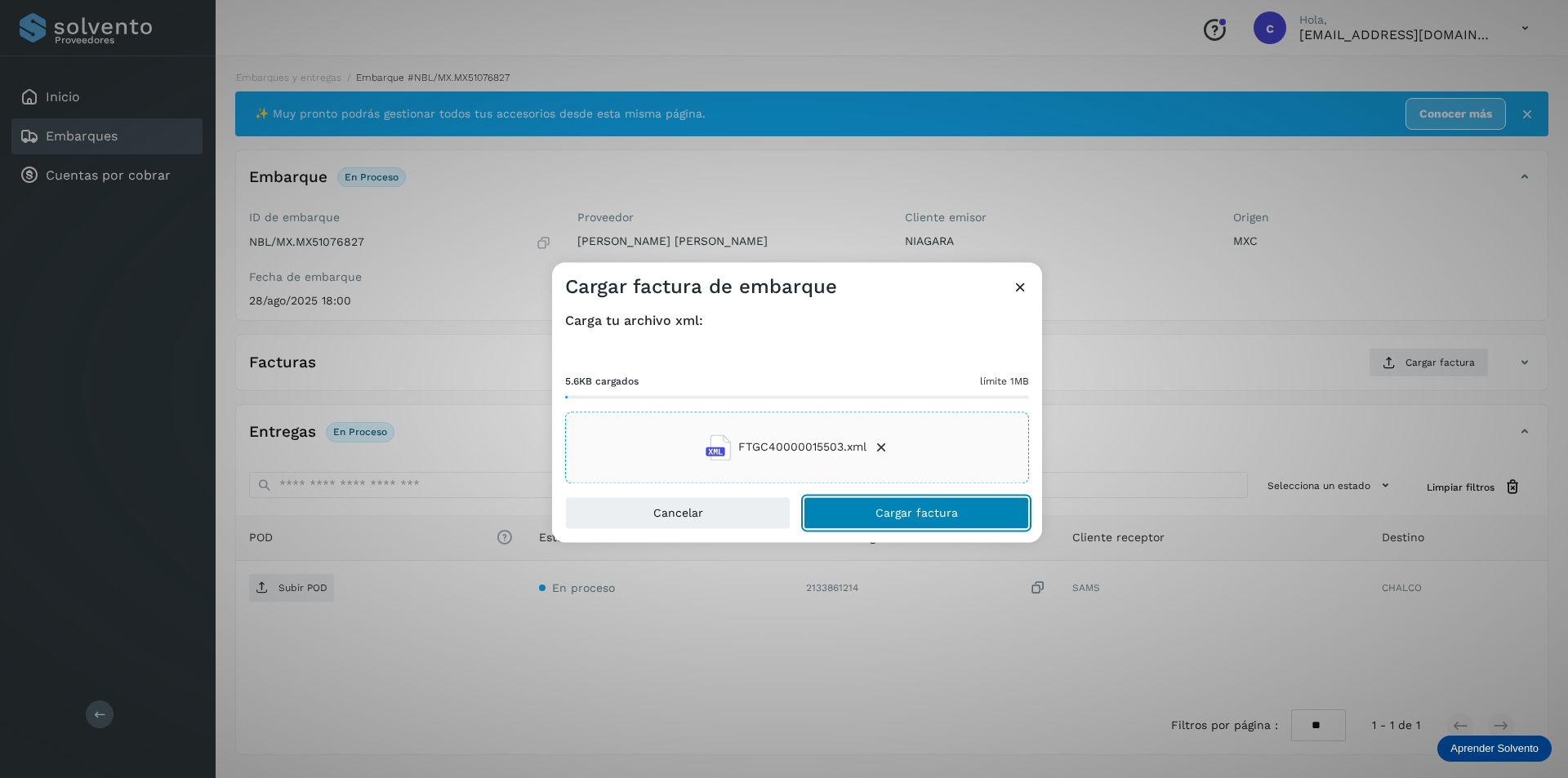
click at [948, 499] on button "Cargar factura" at bounding box center [916, 513] width 225 height 33
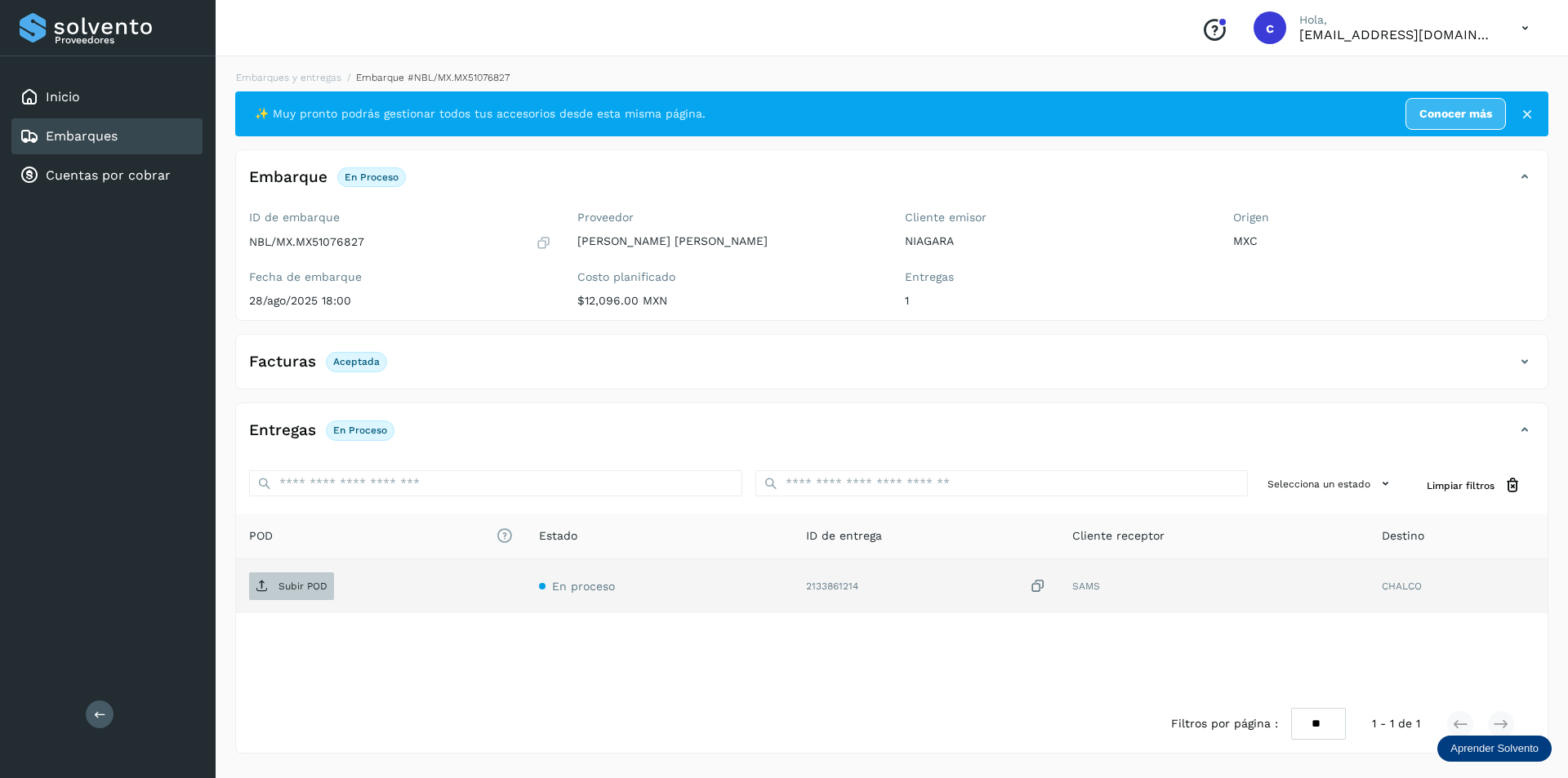
click at [292, 590] on p "Subir POD" at bounding box center [303, 587] width 49 height 12
click at [257, 595] on span "PDF" at bounding box center [276, 586] width 55 height 26
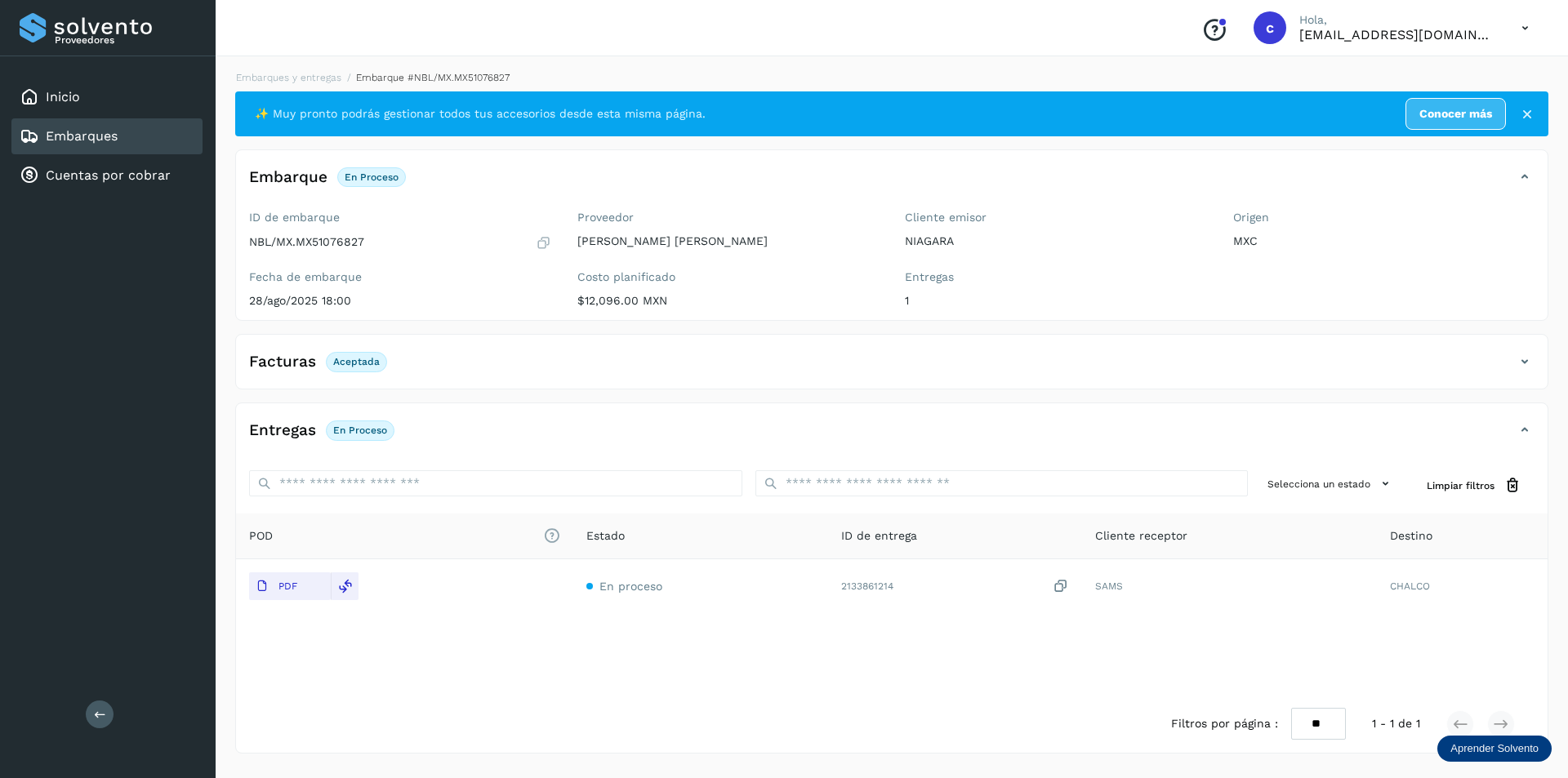
click at [173, 135] on div "Embarques" at bounding box center [107, 136] width 191 height 36
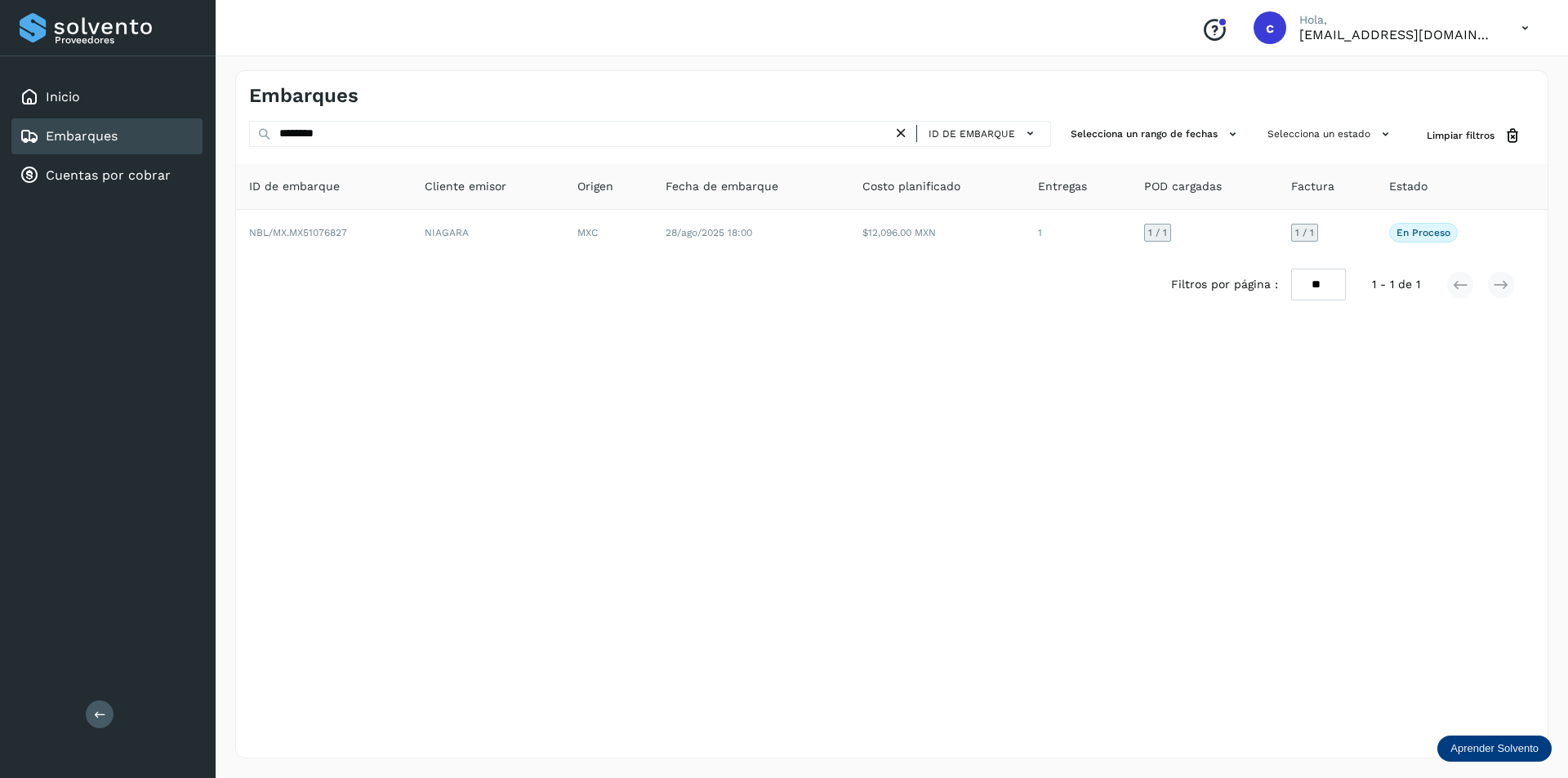
click at [900, 127] on icon at bounding box center [901, 134] width 17 height 17
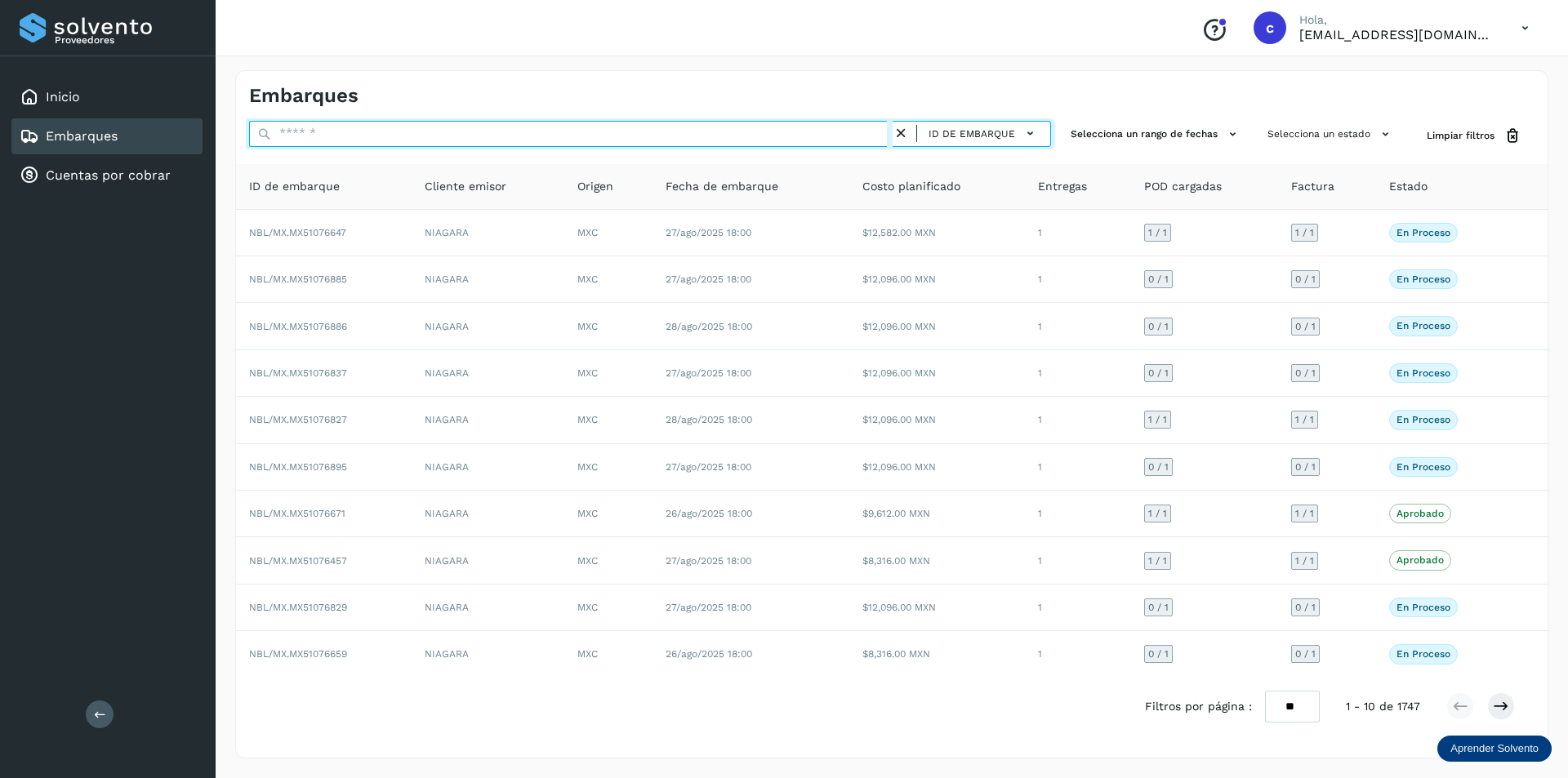
click at [753, 138] on input "text" at bounding box center [570, 134] width 643 height 26
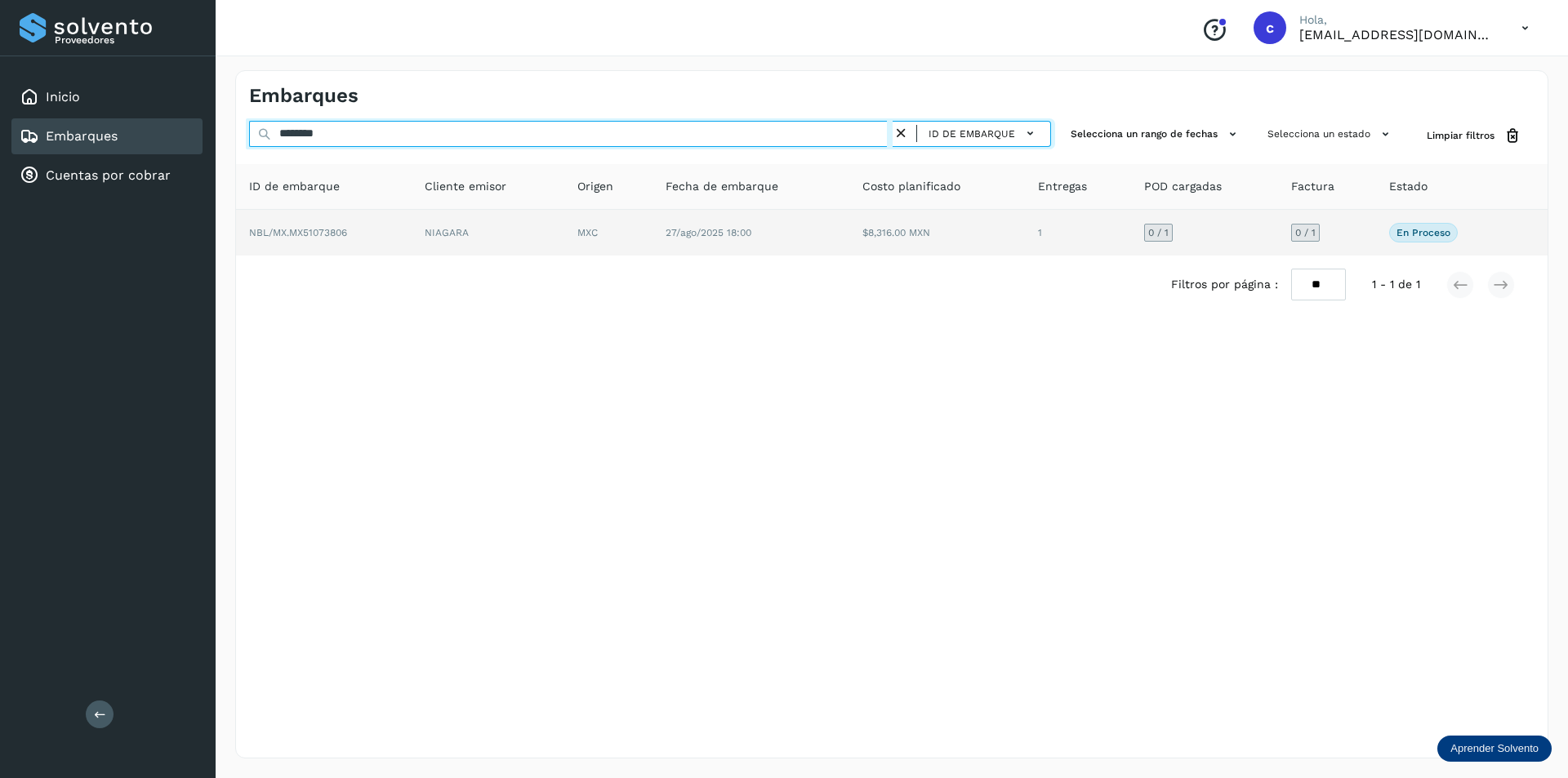
type input "********"
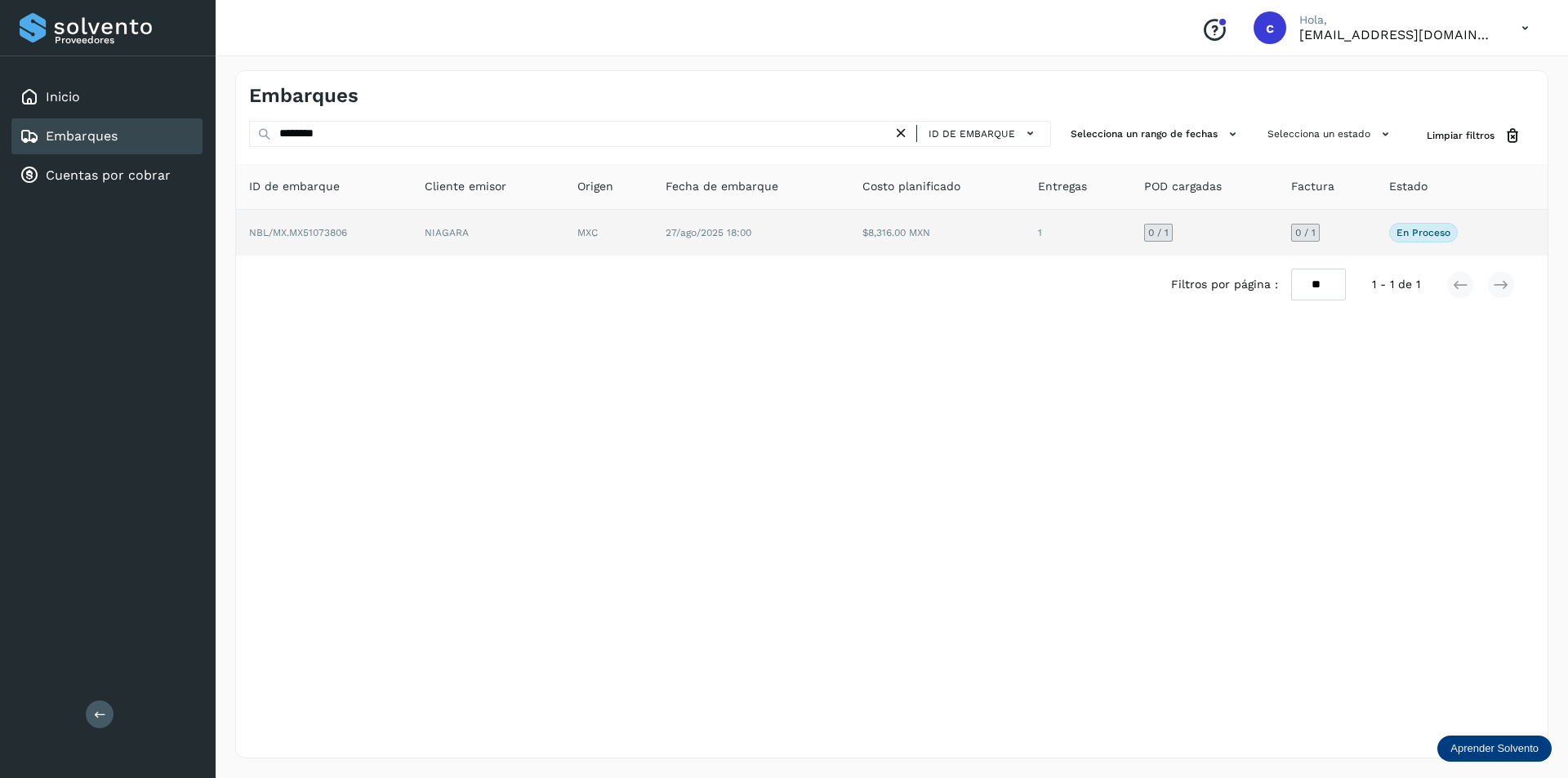
click at [544, 211] on td "NIAGARA" at bounding box center [487, 233] width 153 height 46
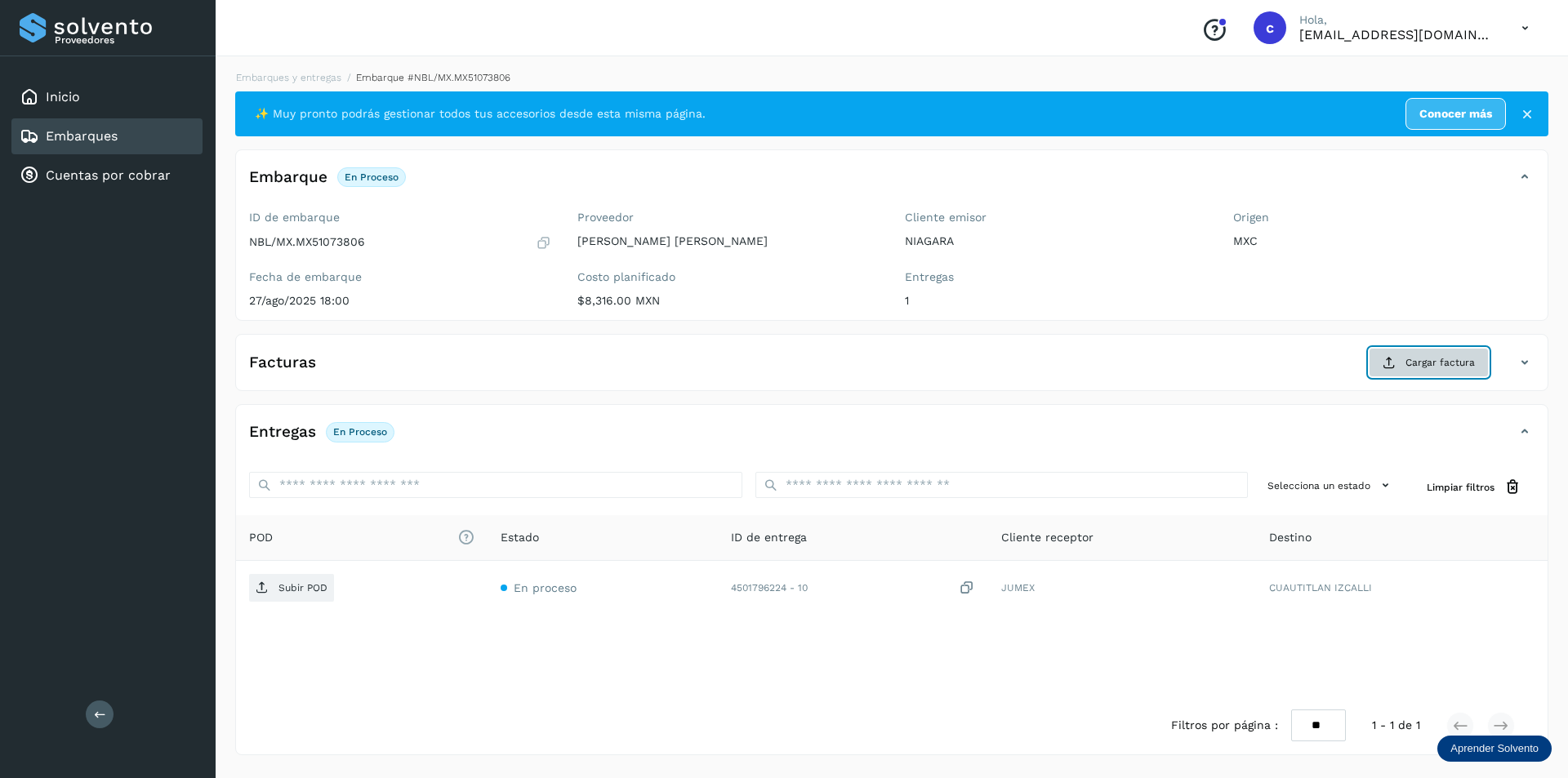
click at [1486, 360] on button "Cargar factura" at bounding box center [1428, 363] width 120 height 30
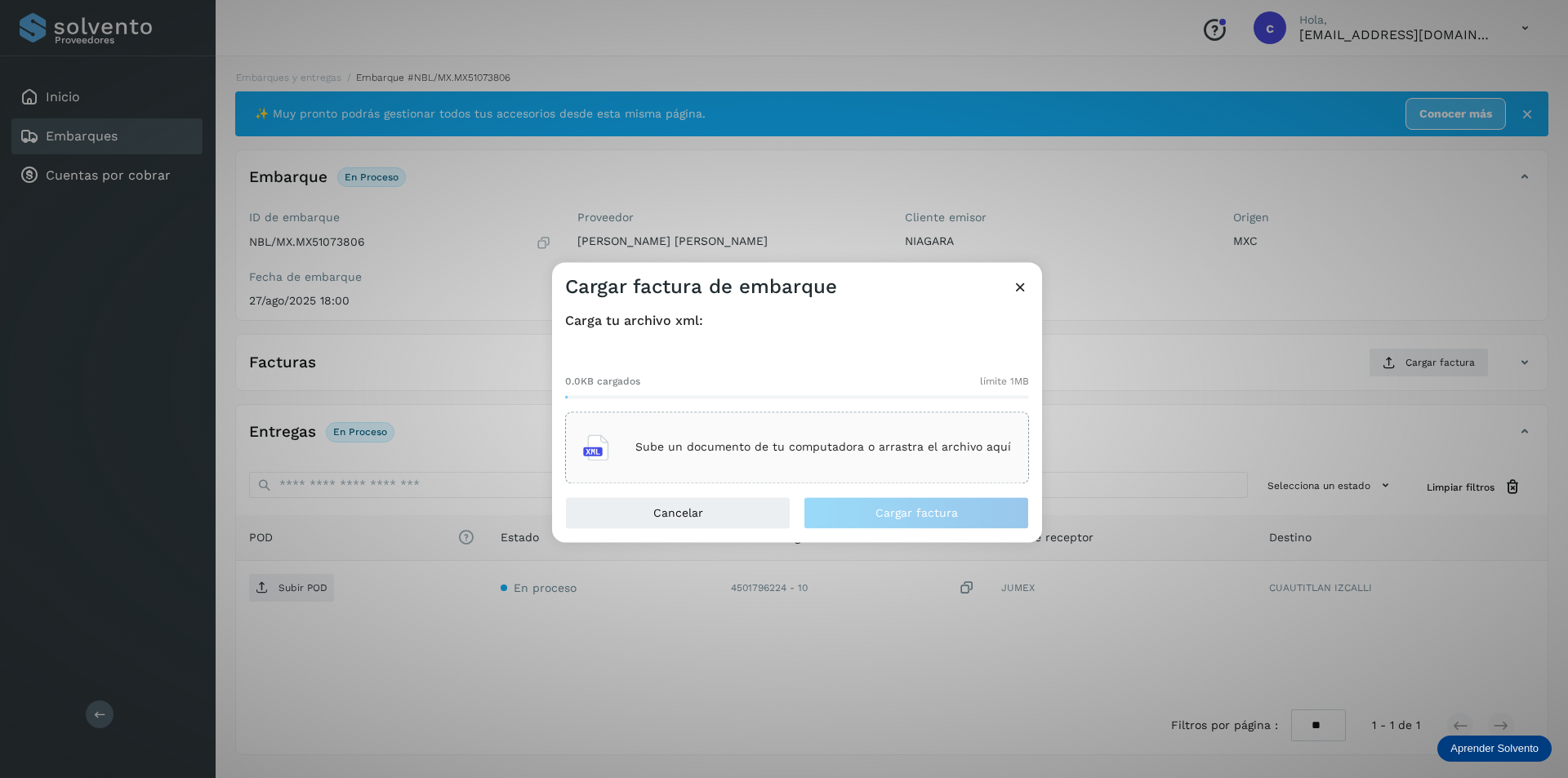
click at [800, 427] on div "Sube un documento de tu computadora o arrastra el archivo aquí" at bounding box center [796, 447] width 428 height 44
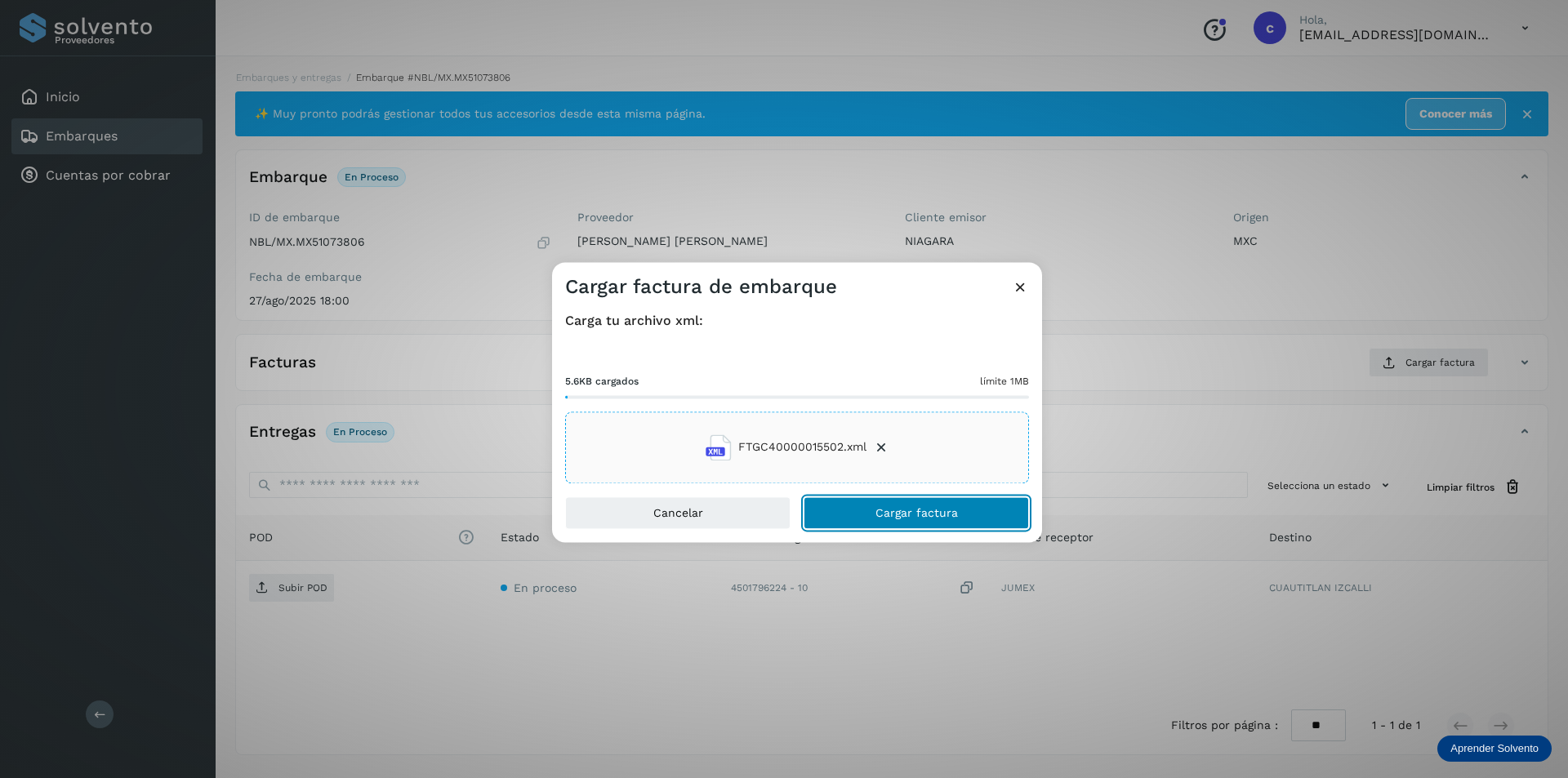
click at [900, 507] on span "Cargar factura" at bounding box center [916, 513] width 83 height 12
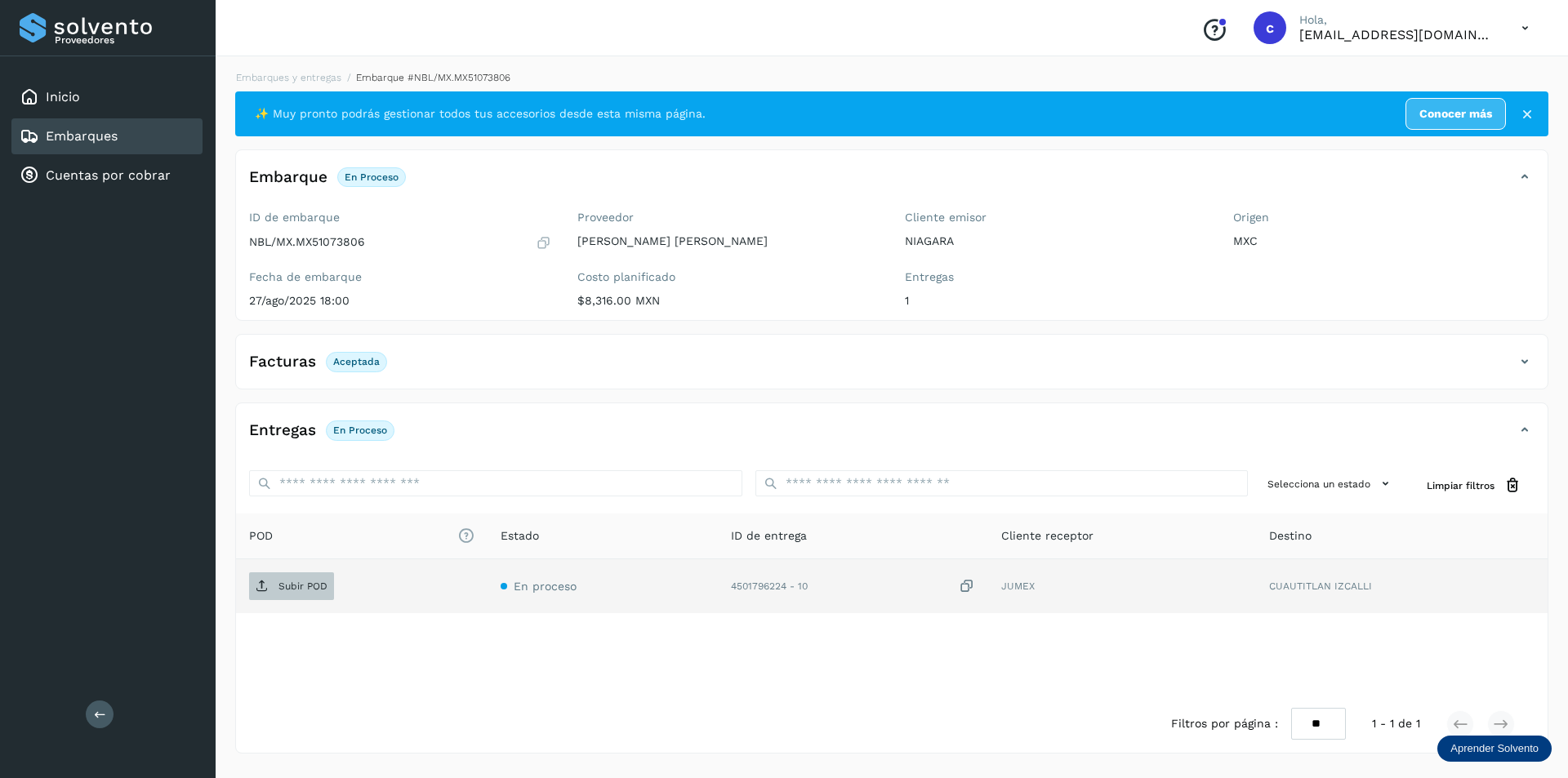
click at [307, 590] on p "Subir POD" at bounding box center [303, 587] width 49 height 12
click at [308, 592] on button "PDF" at bounding box center [289, 586] width 82 height 28
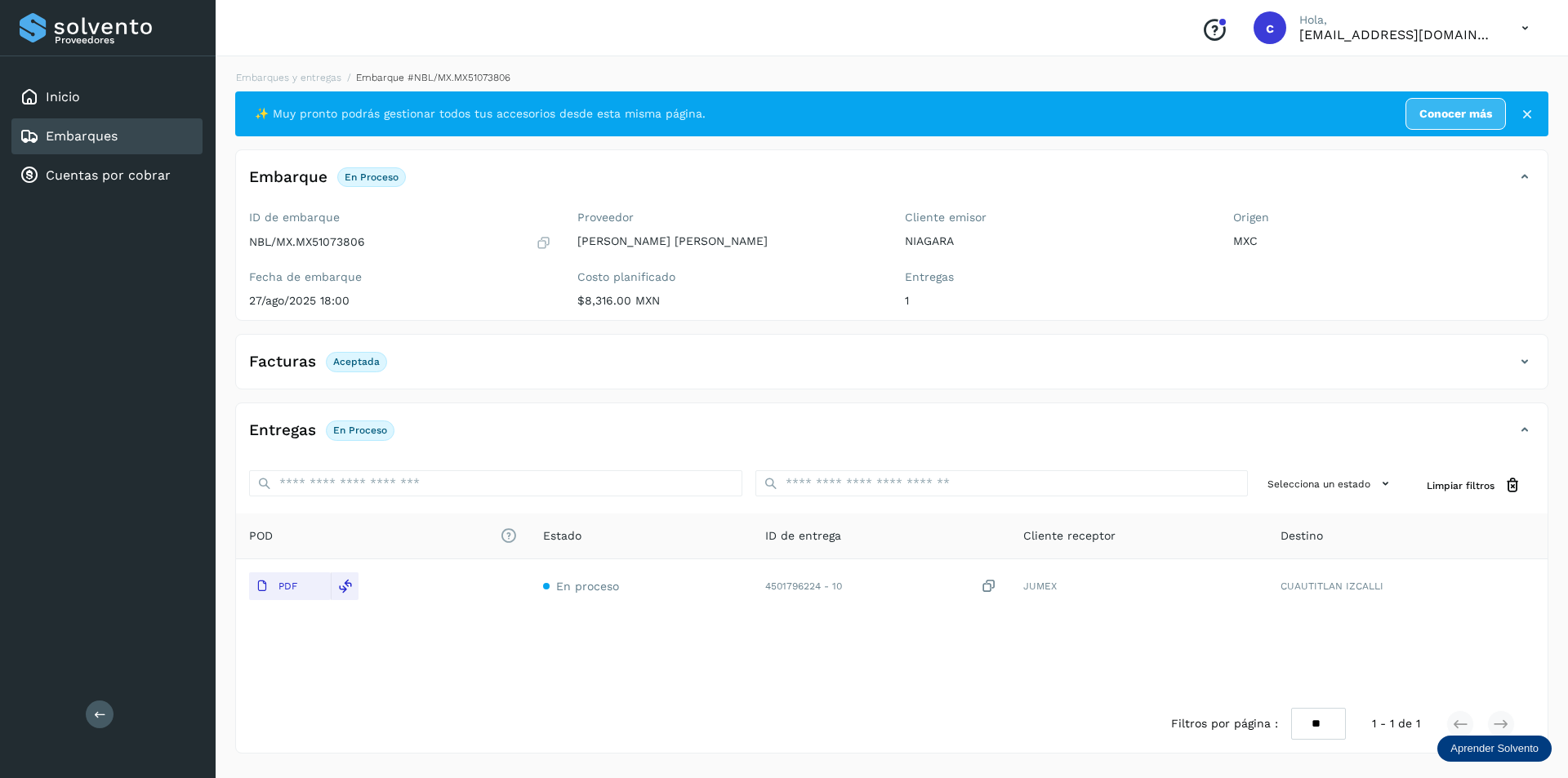
click at [93, 121] on div "Embarques" at bounding box center [107, 136] width 191 height 36
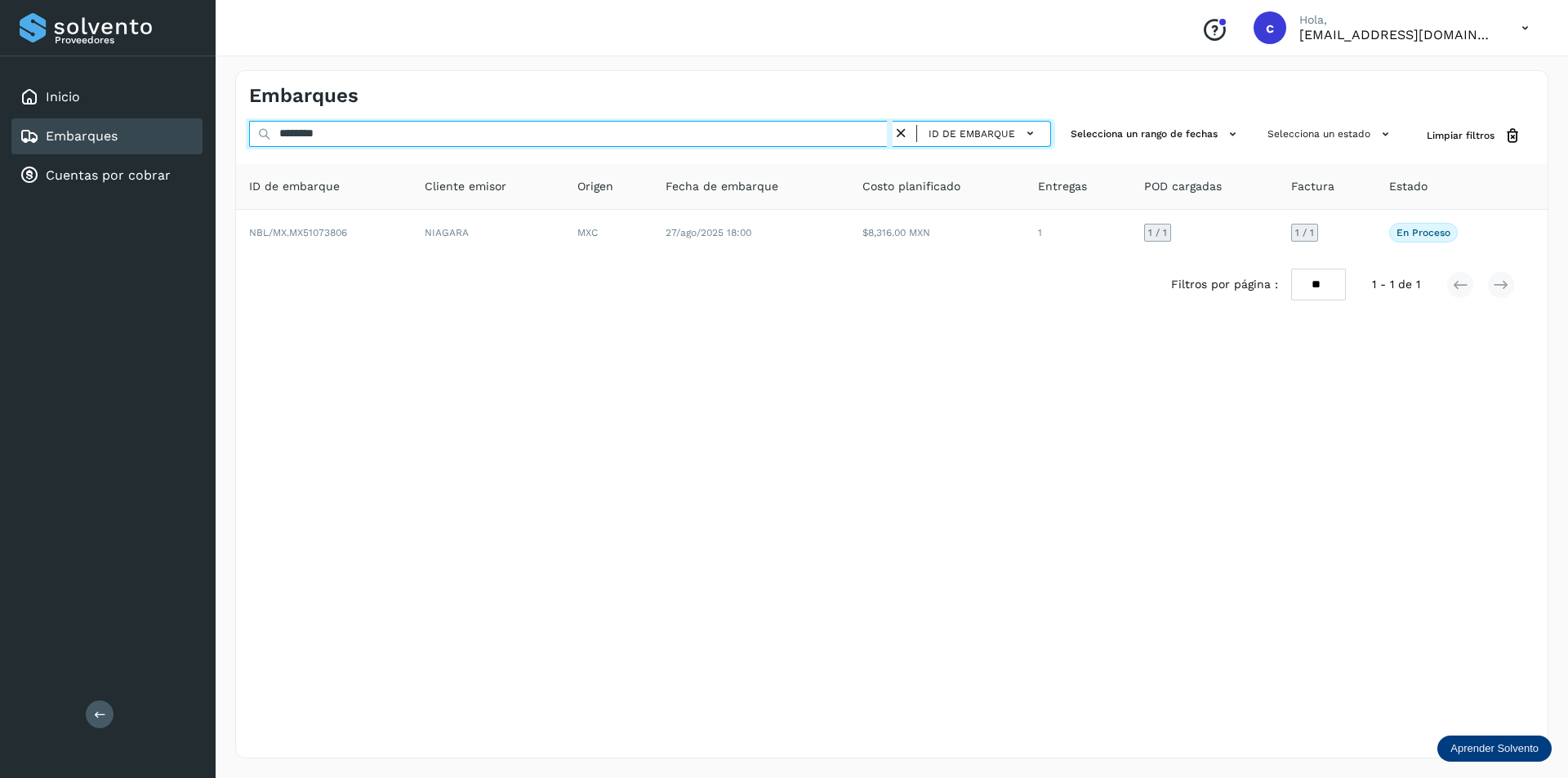
click at [386, 134] on input "********" at bounding box center [570, 134] width 643 height 26
type input "*"
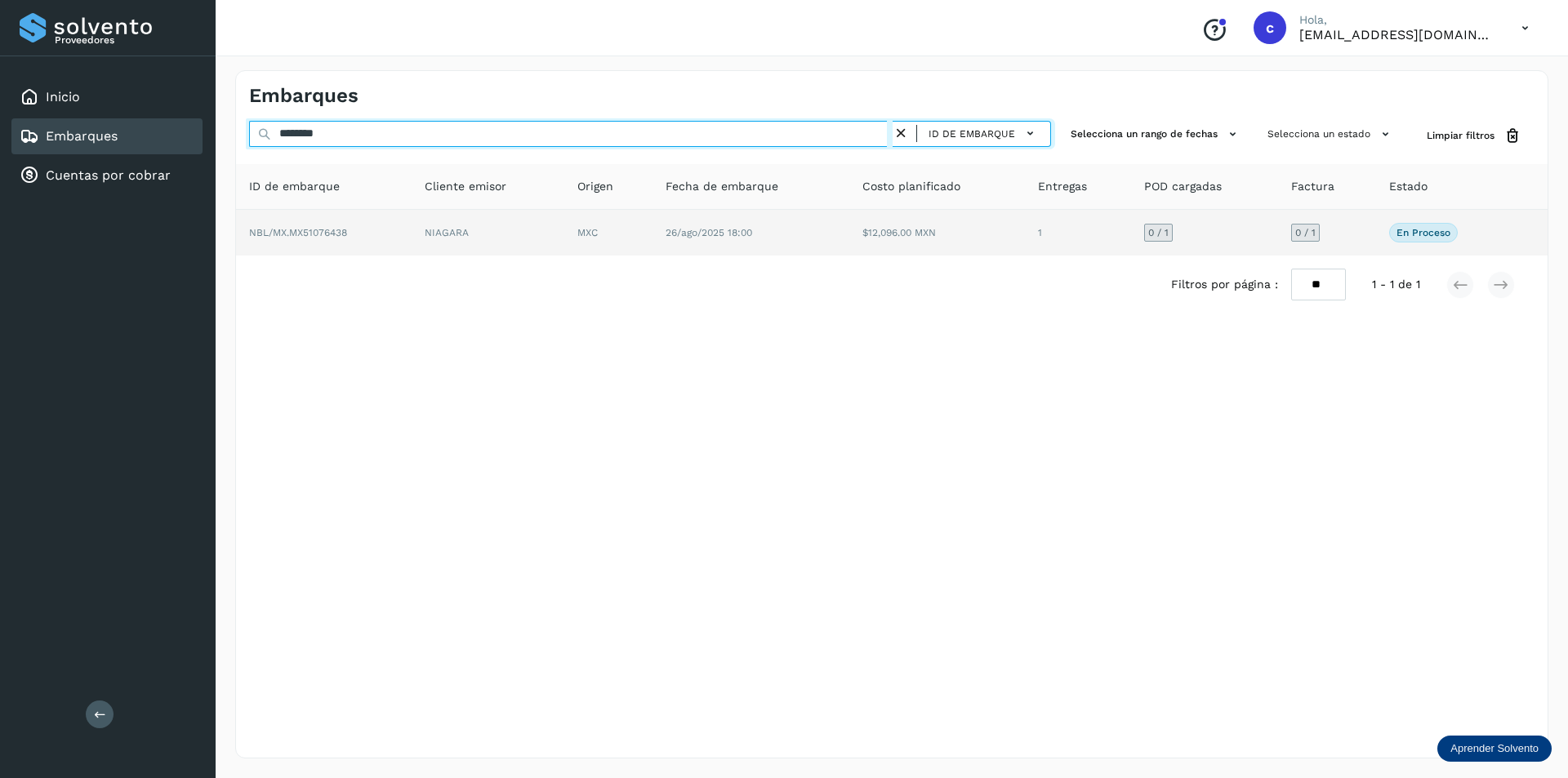
type input "********"
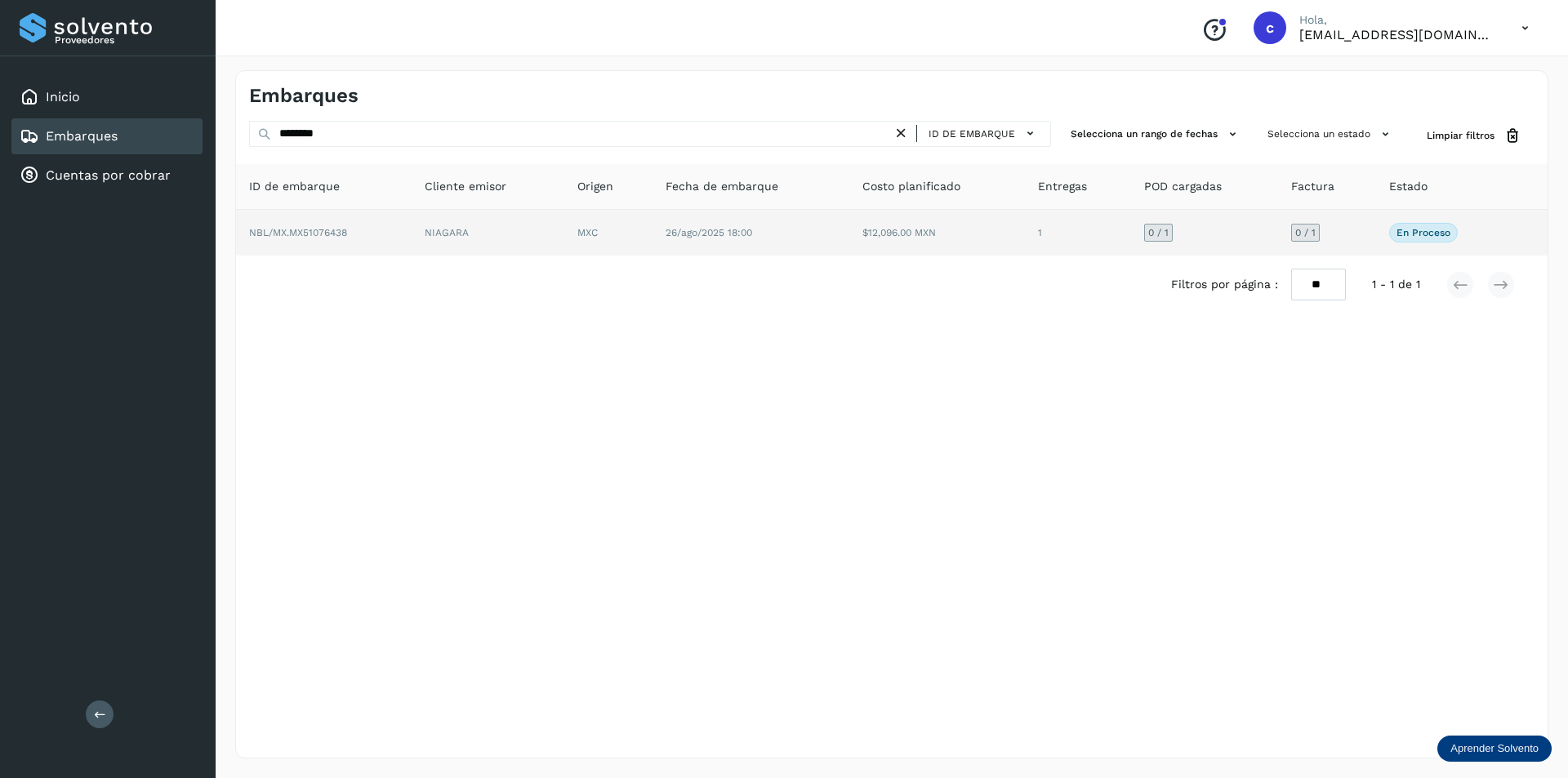
click at [408, 247] on td "NBL/MX.MX51076438" at bounding box center [323, 233] width 176 height 46
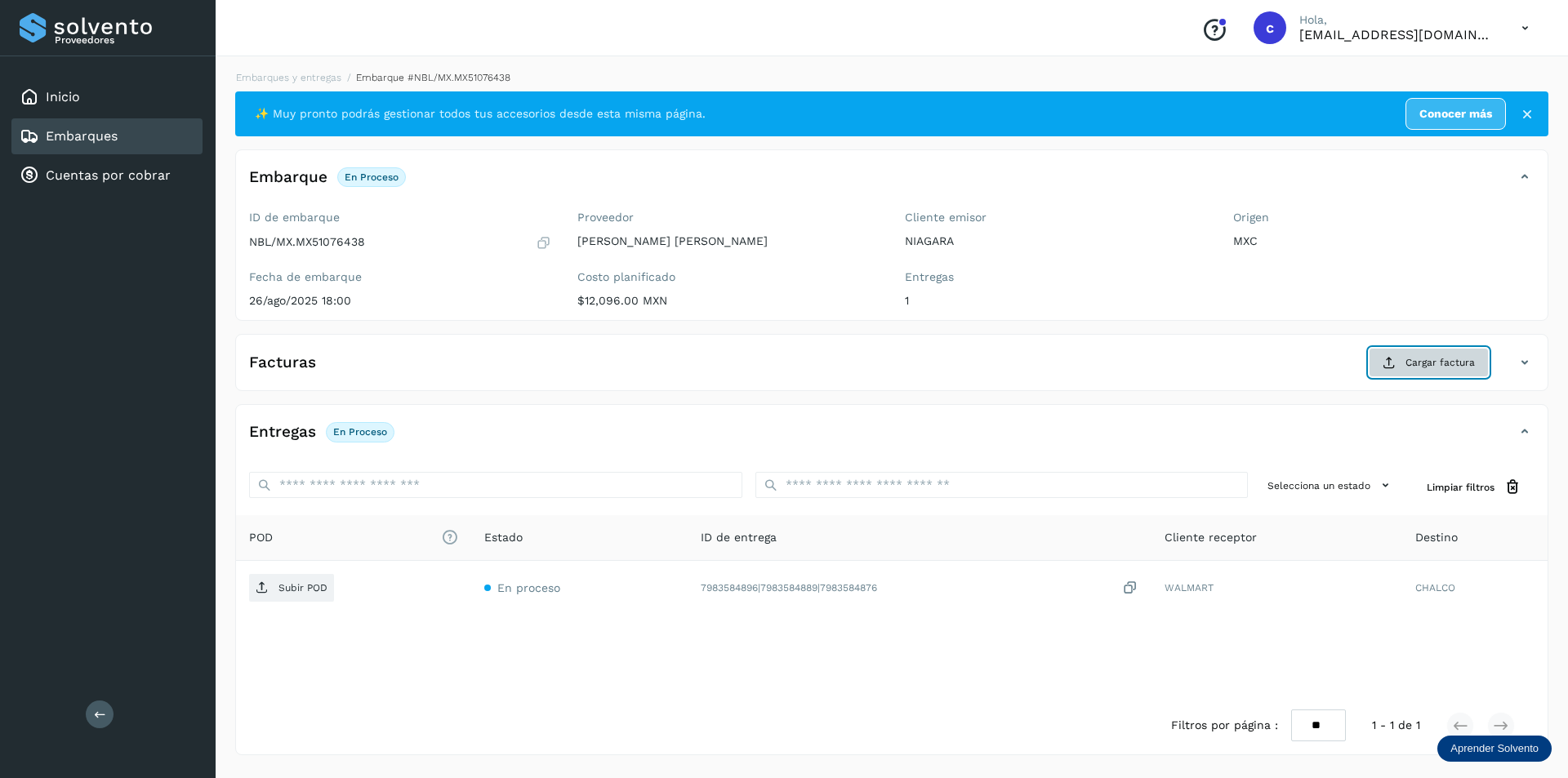
click at [1438, 350] on button "Cargar factura" at bounding box center [1428, 363] width 120 height 30
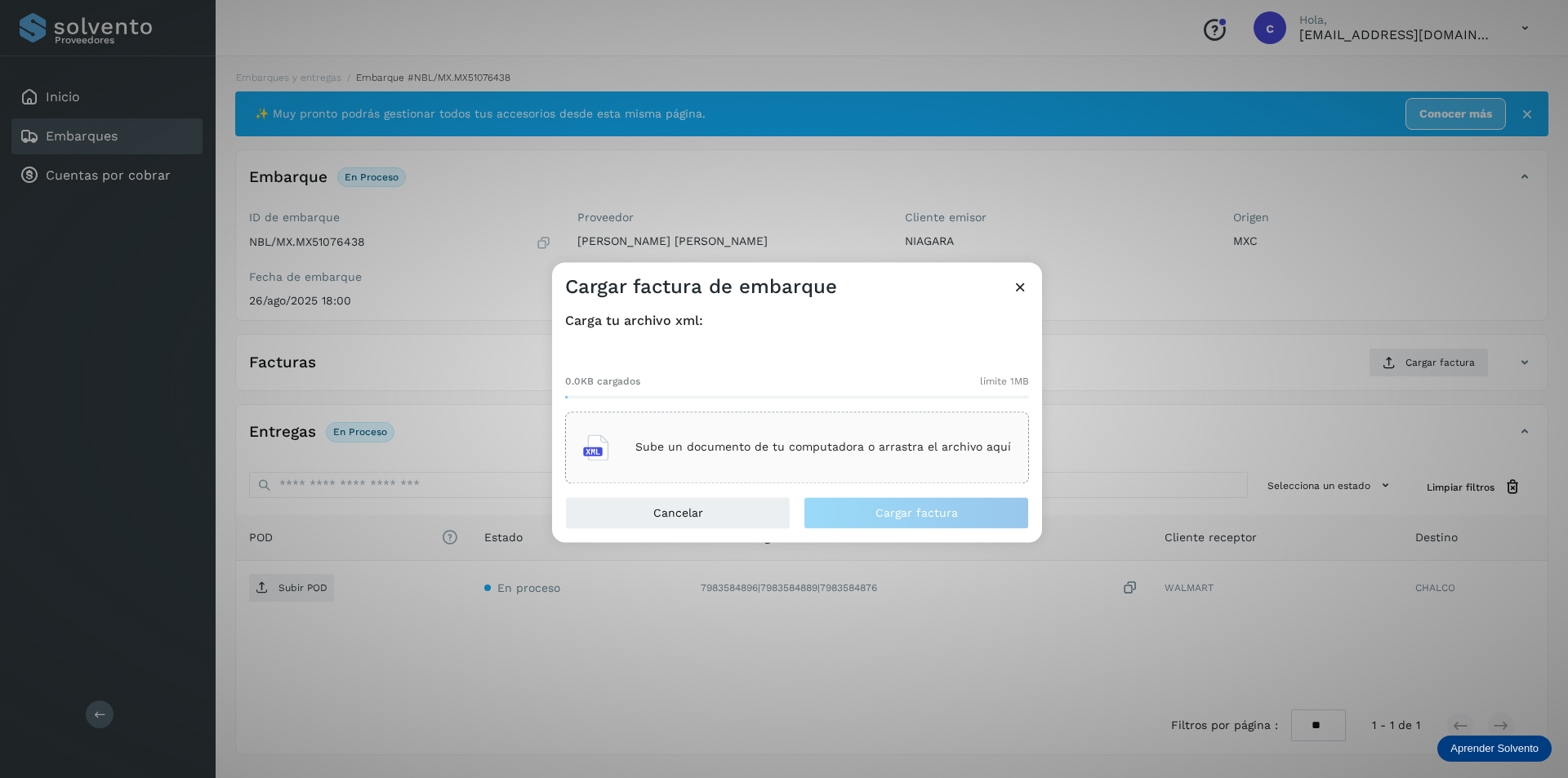
click at [958, 463] on div "Sube un documento de tu computadora o arrastra el archivo aquí" at bounding box center [796, 447] width 428 height 44
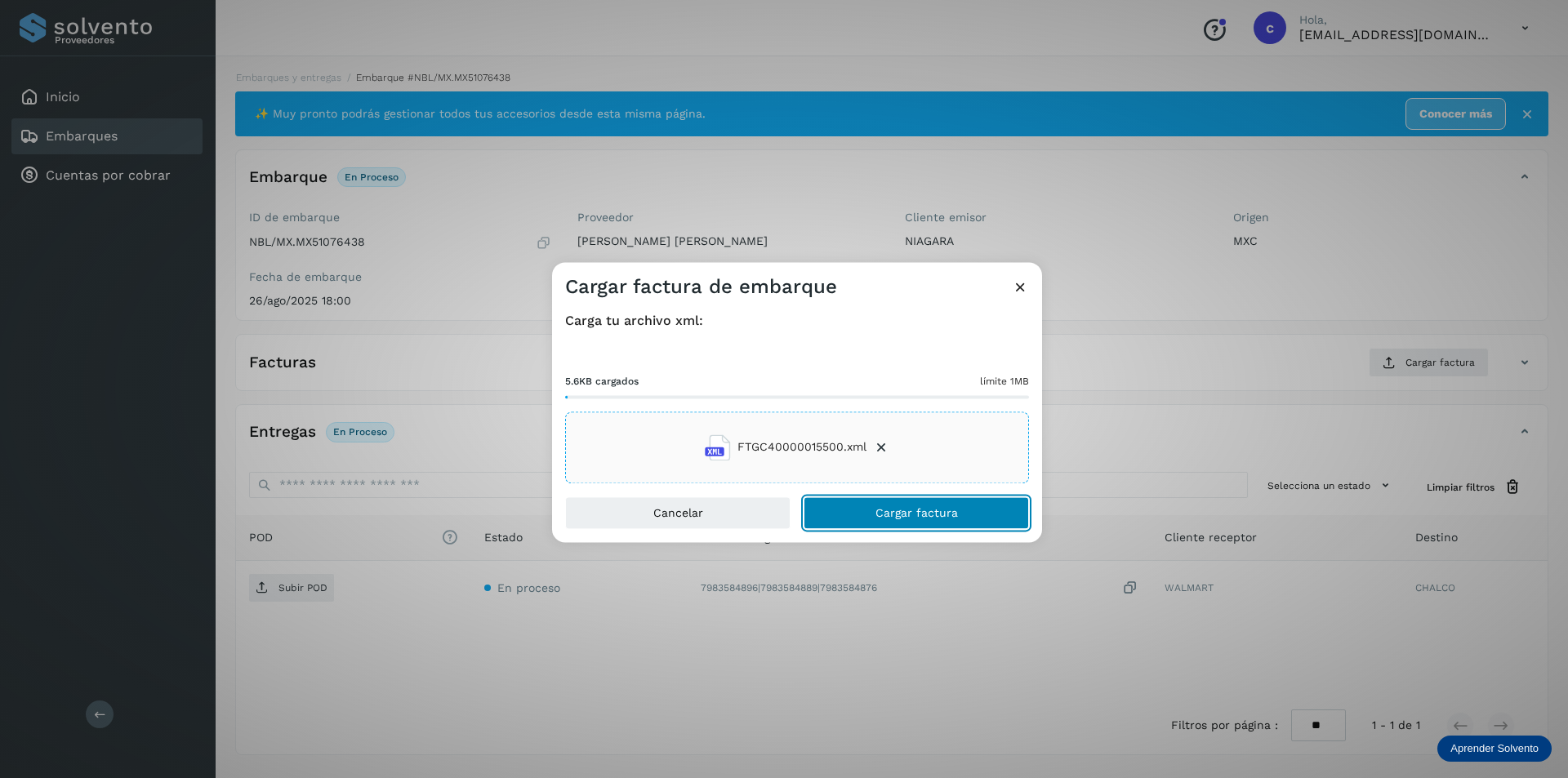
click at [920, 501] on button "Cargar factura" at bounding box center [916, 513] width 225 height 33
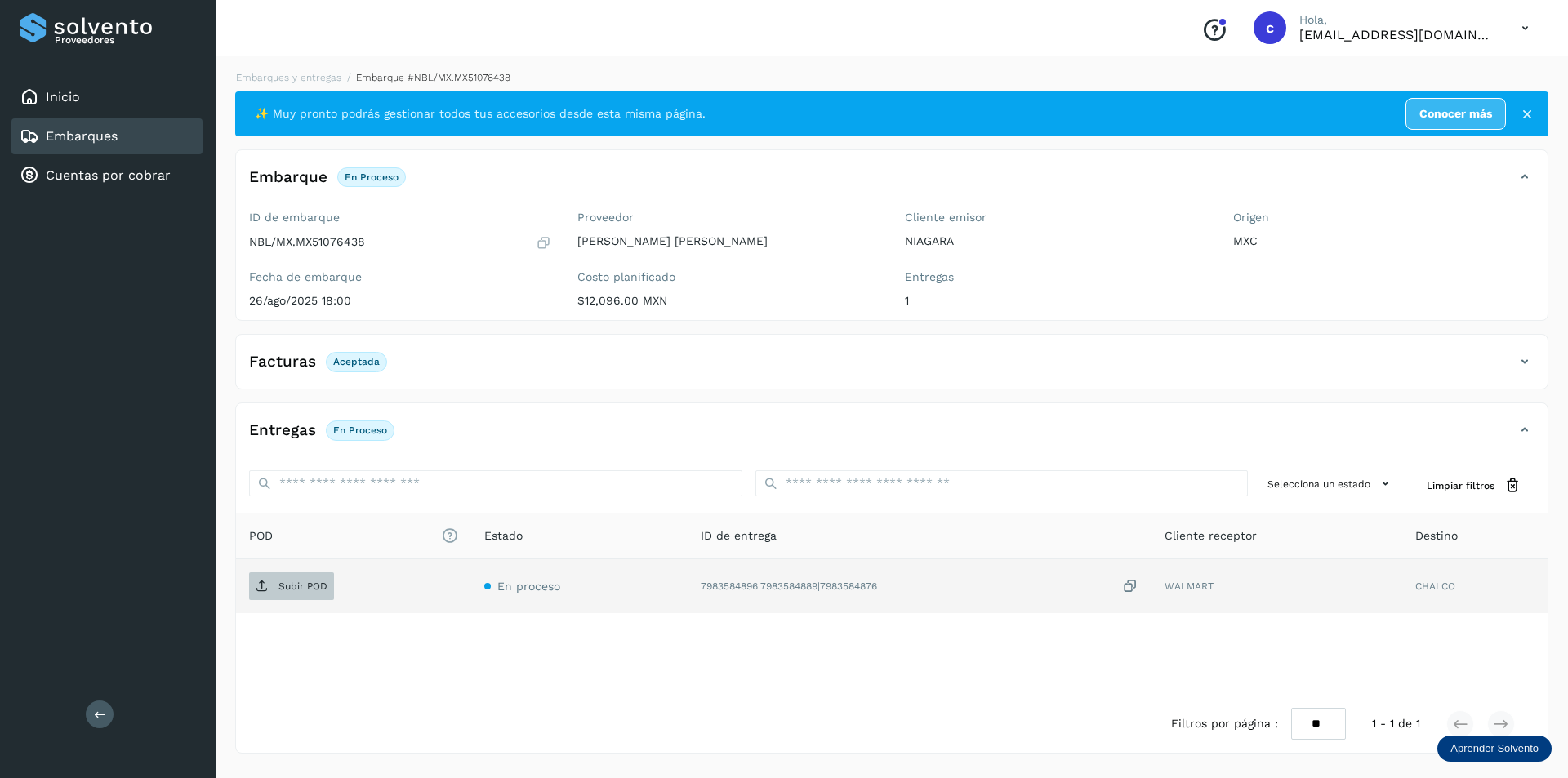
click at [274, 578] on span "Subir POD" at bounding box center [291, 586] width 85 height 26
click at [306, 578] on button "PDF" at bounding box center [289, 586] width 82 height 28
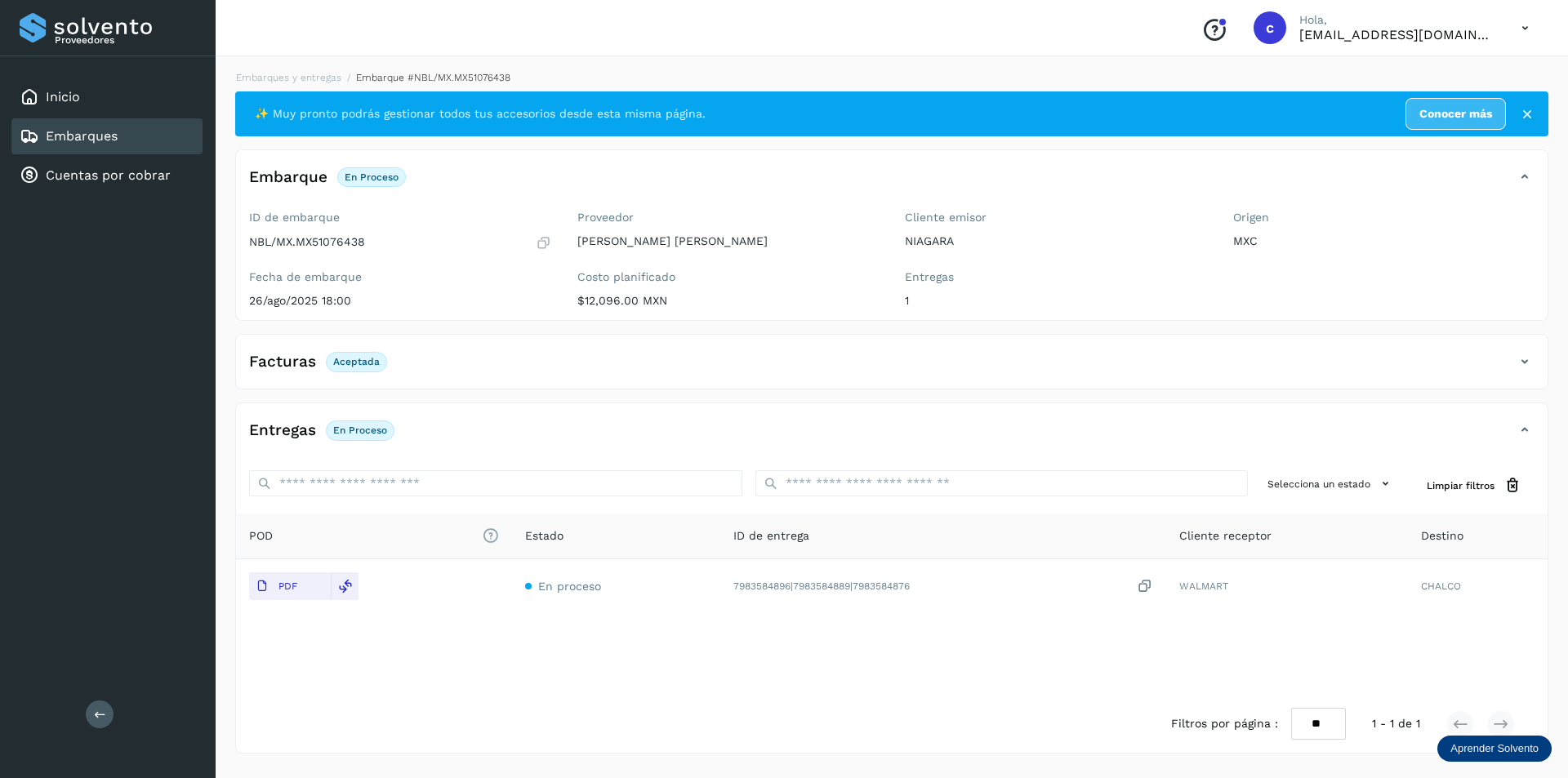
click at [119, 146] on div "Embarques" at bounding box center [107, 136] width 191 height 36
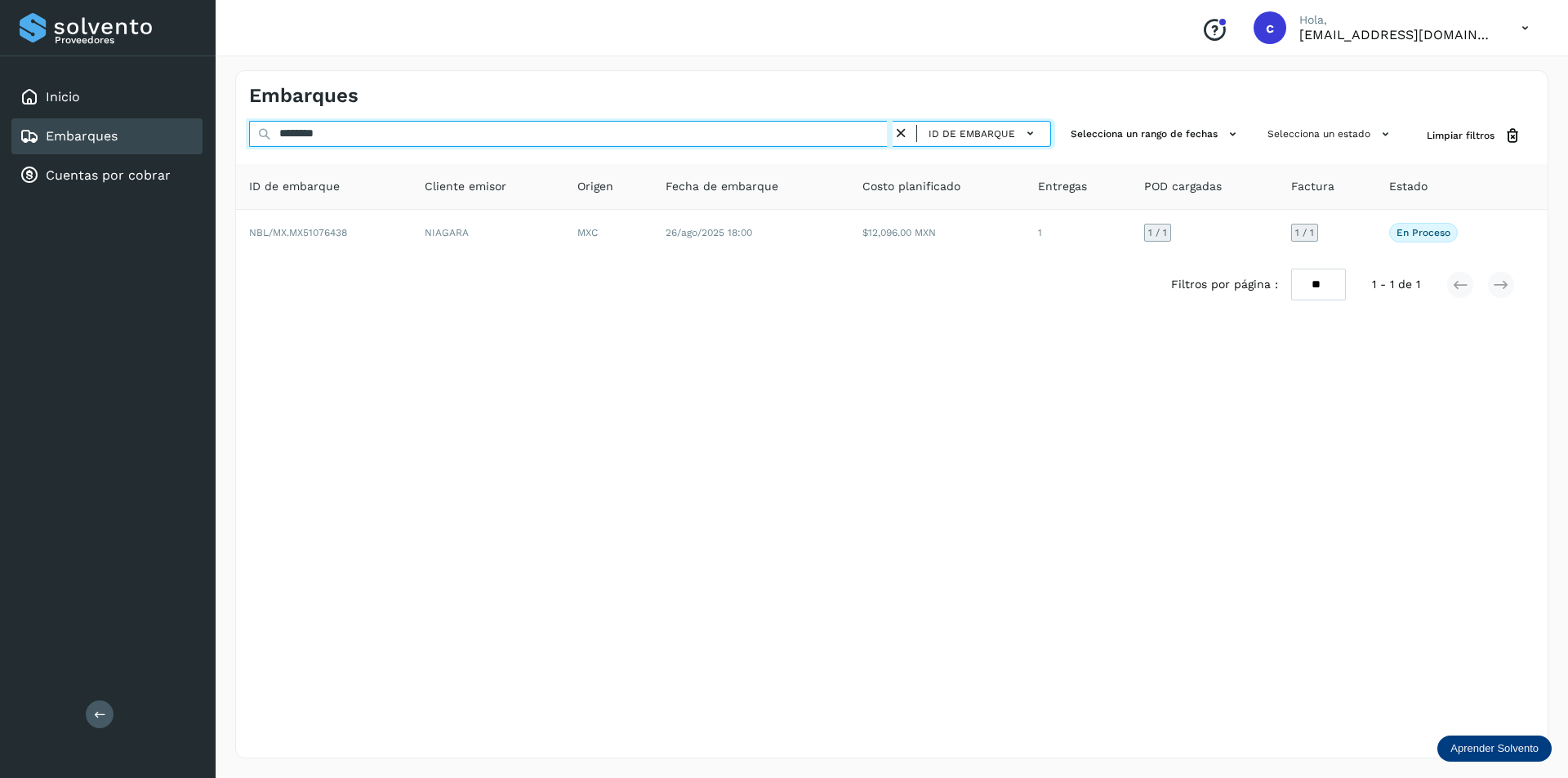
click at [499, 137] on input "********" at bounding box center [570, 134] width 643 height 26
type input "*"
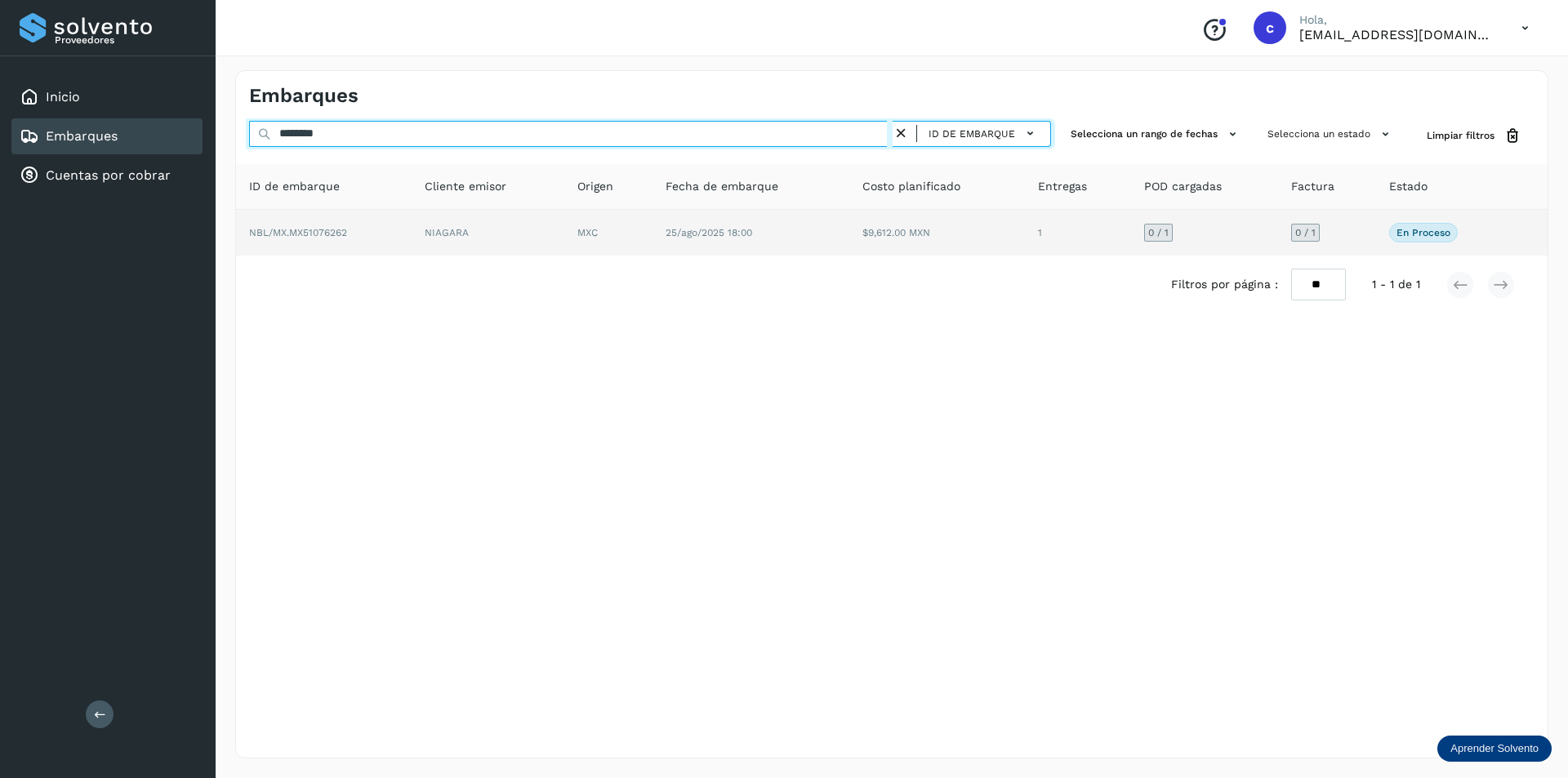
type input "********"
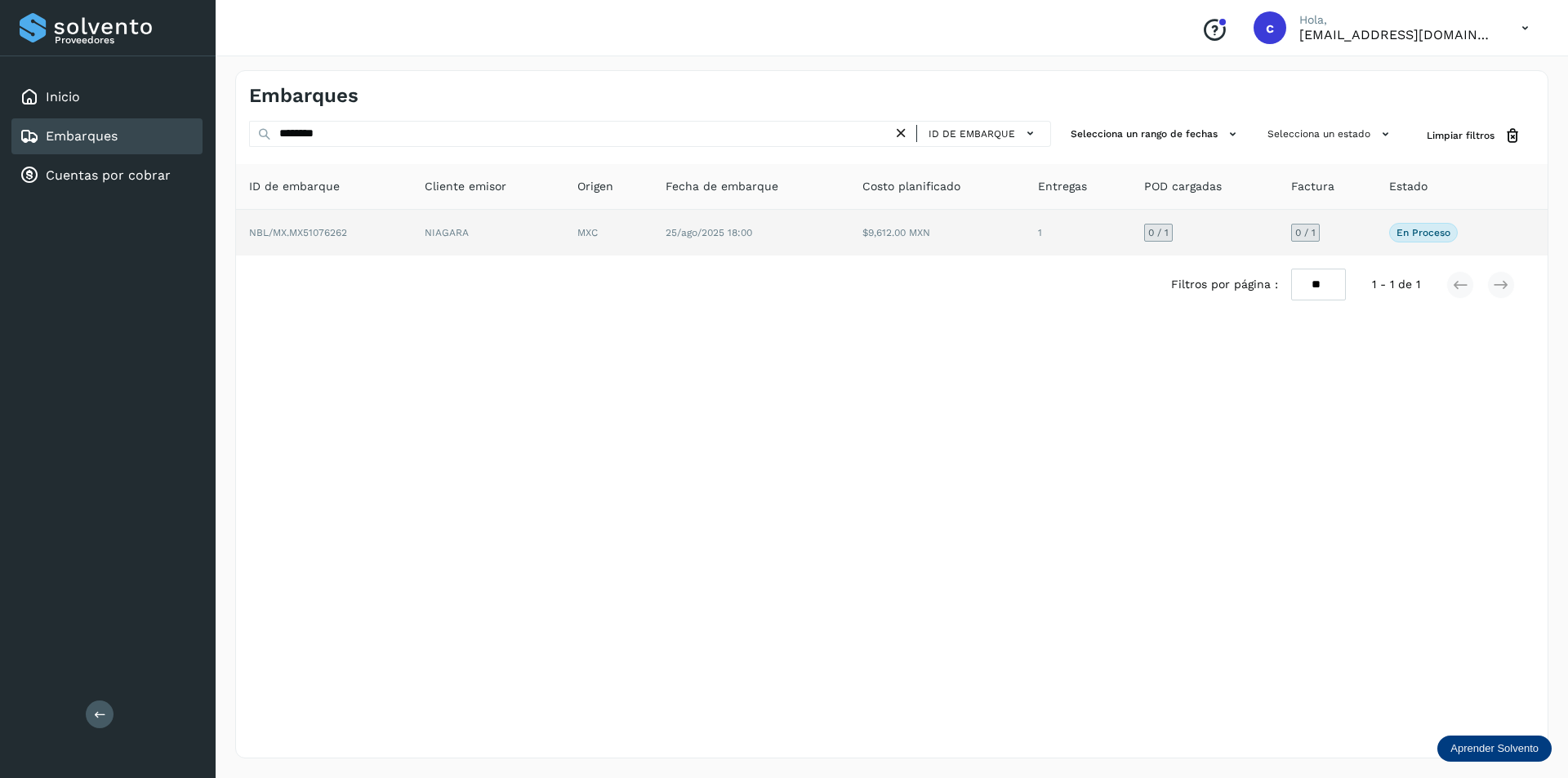
click at [377, 231] on td "NBL/MX.MX51076262" at bounding box center [323, 233] width 176 height 46
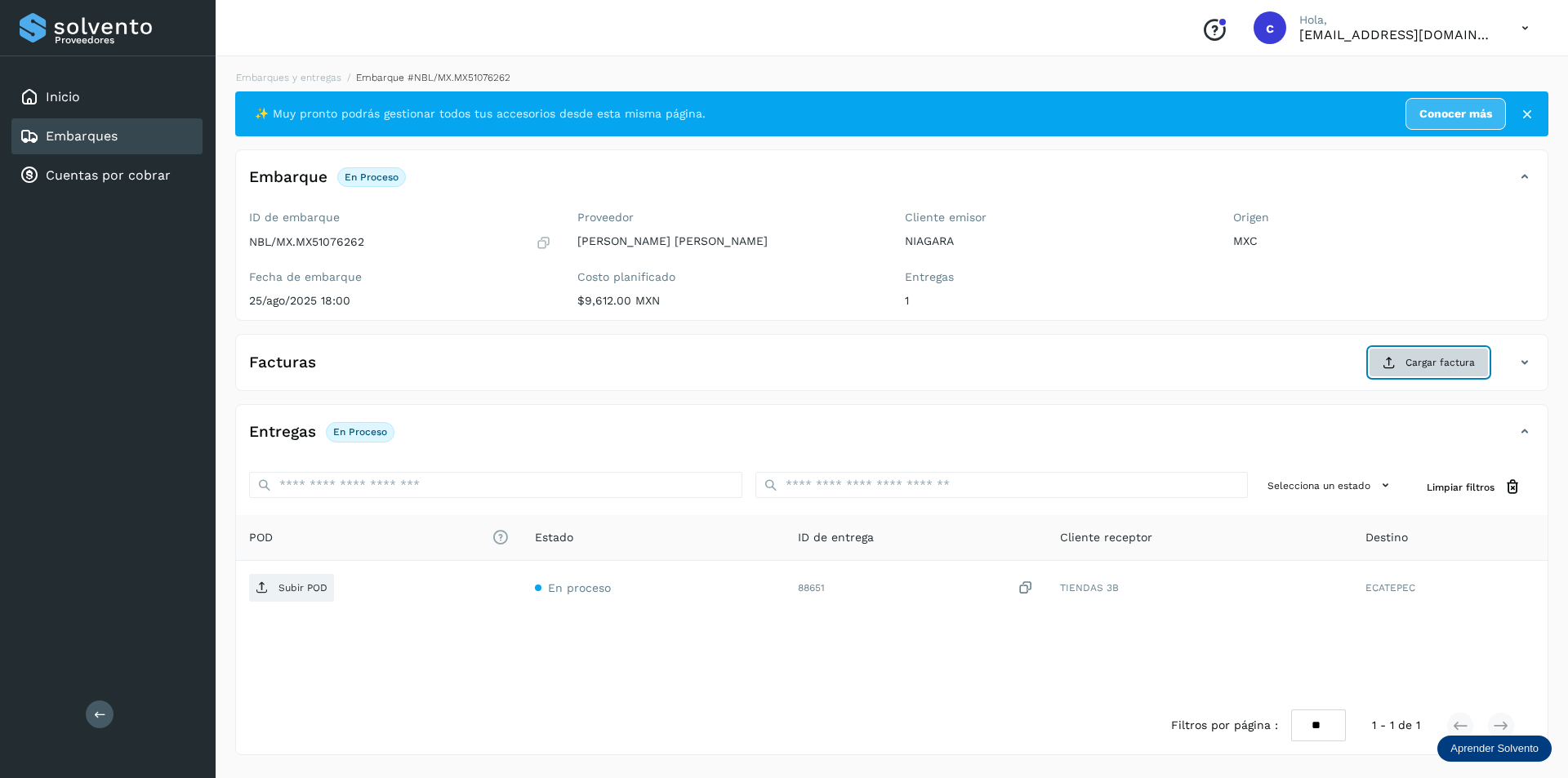
click at [1427, 359] on span "Cargar factura" at bounding box center [1440, 362] width 69 height 14
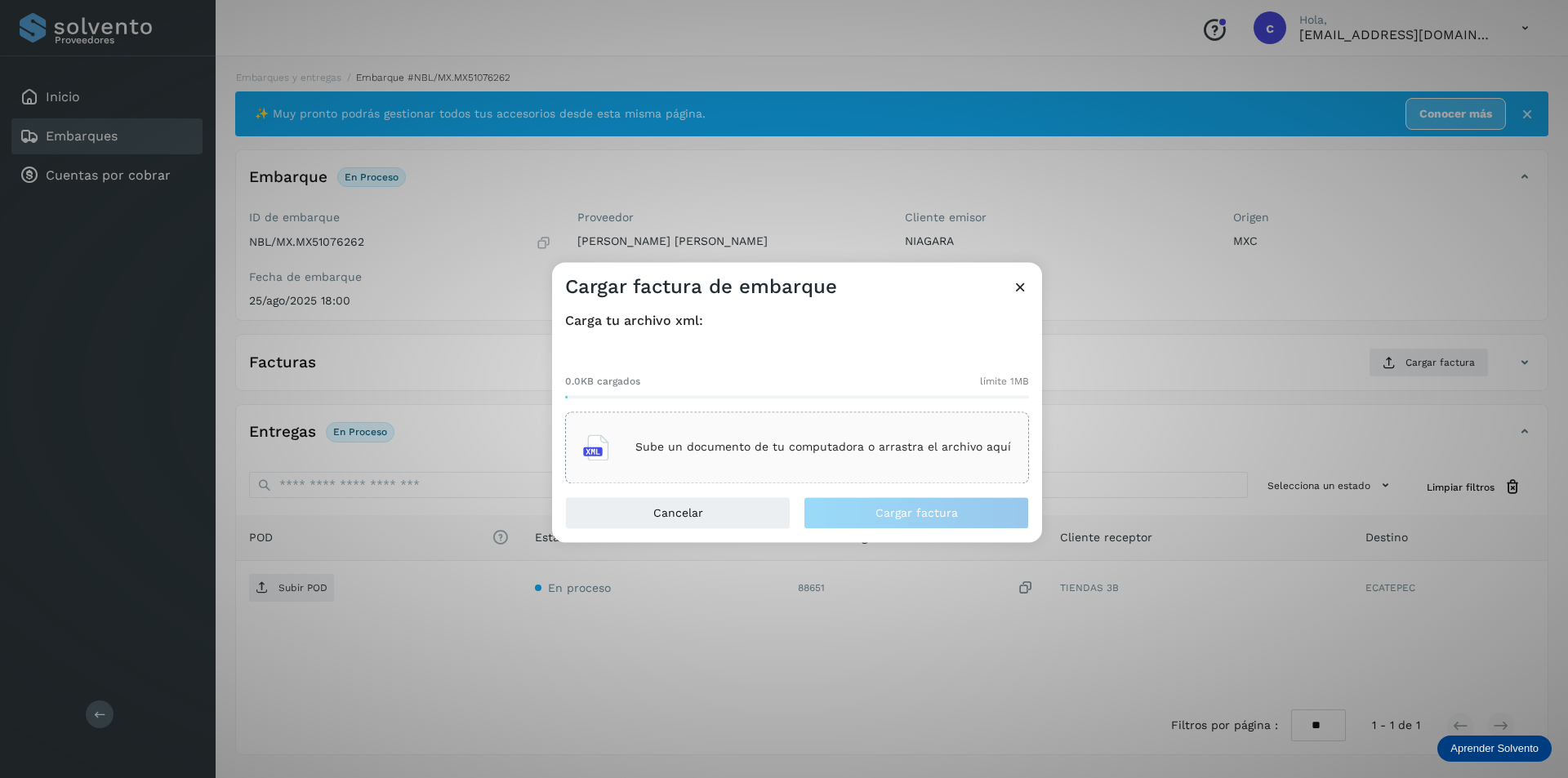
click at [880, 447] on p "Sube un documento de tu computadora o arrastra el archivo aquí" at bounding box center [823, 448] width 376 height 13
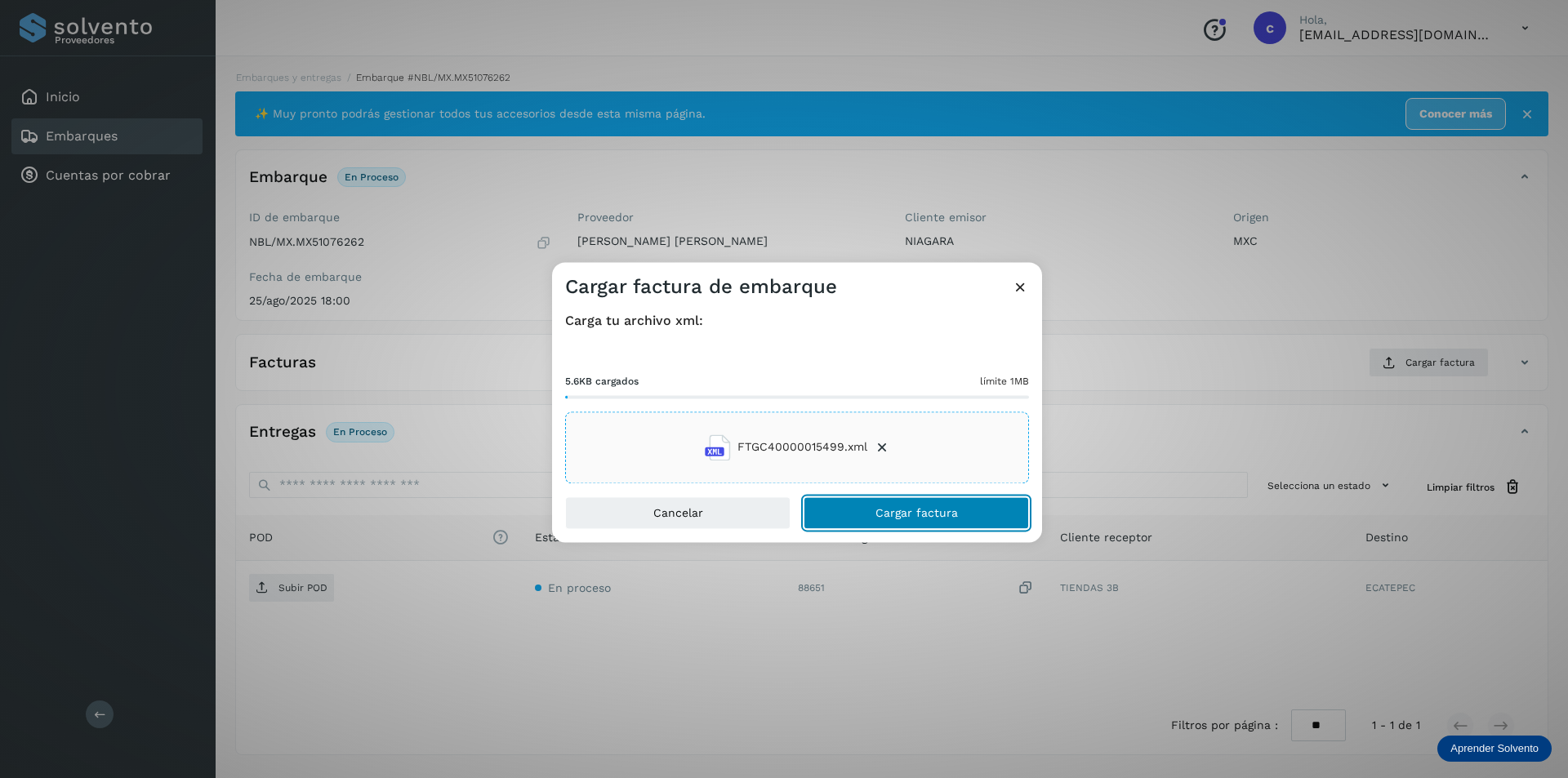
click at [922, 517] on span "Cargar factura" at bounding box center [916, 513] width 83 height 12
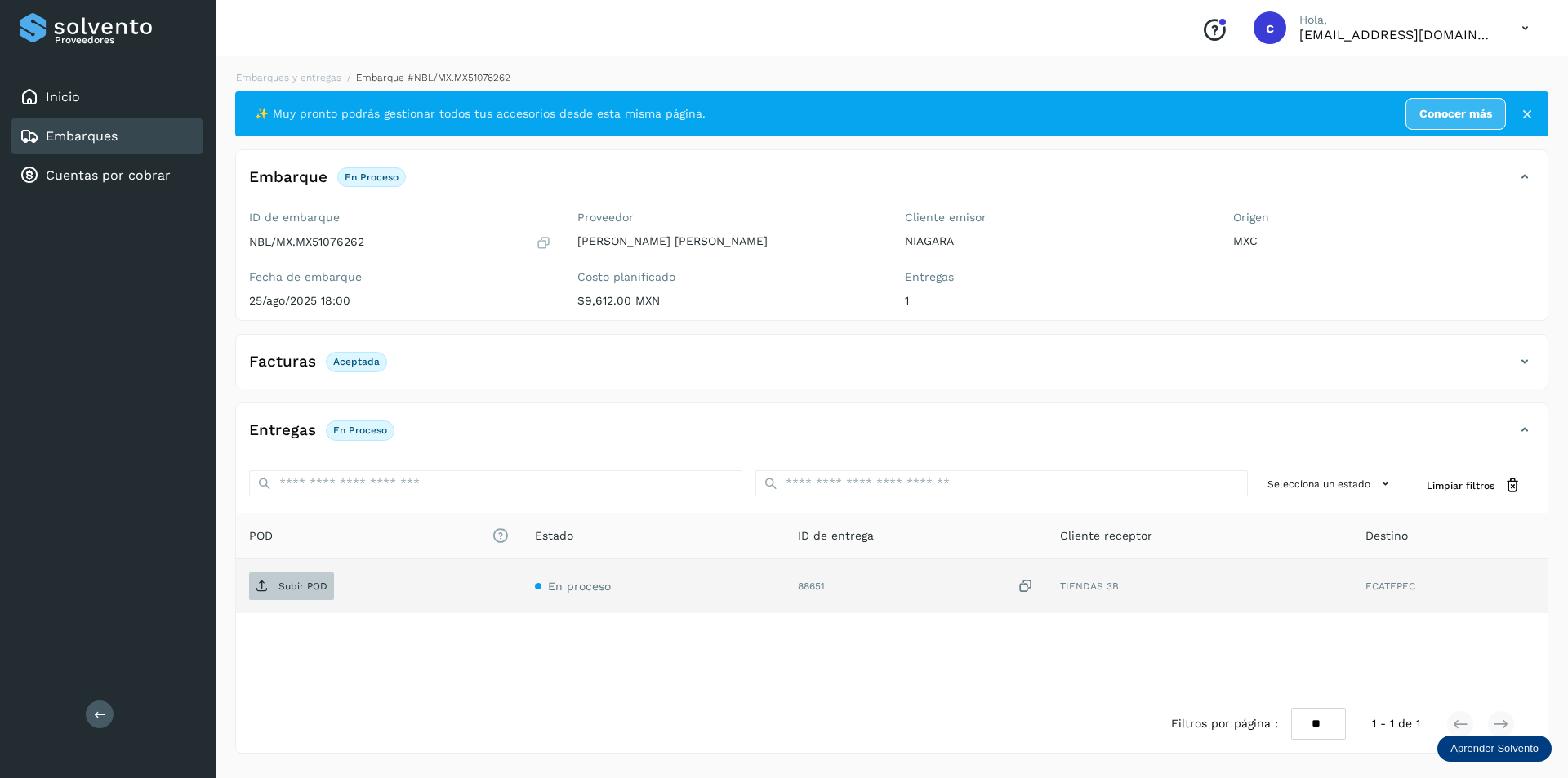
click at [283, 577] on span "Subir POD" at bounding box center [291, 586] width 85 height 26
click at [311, 587] on button "PDF" at bounding box center [289, 586] width 82 height 28
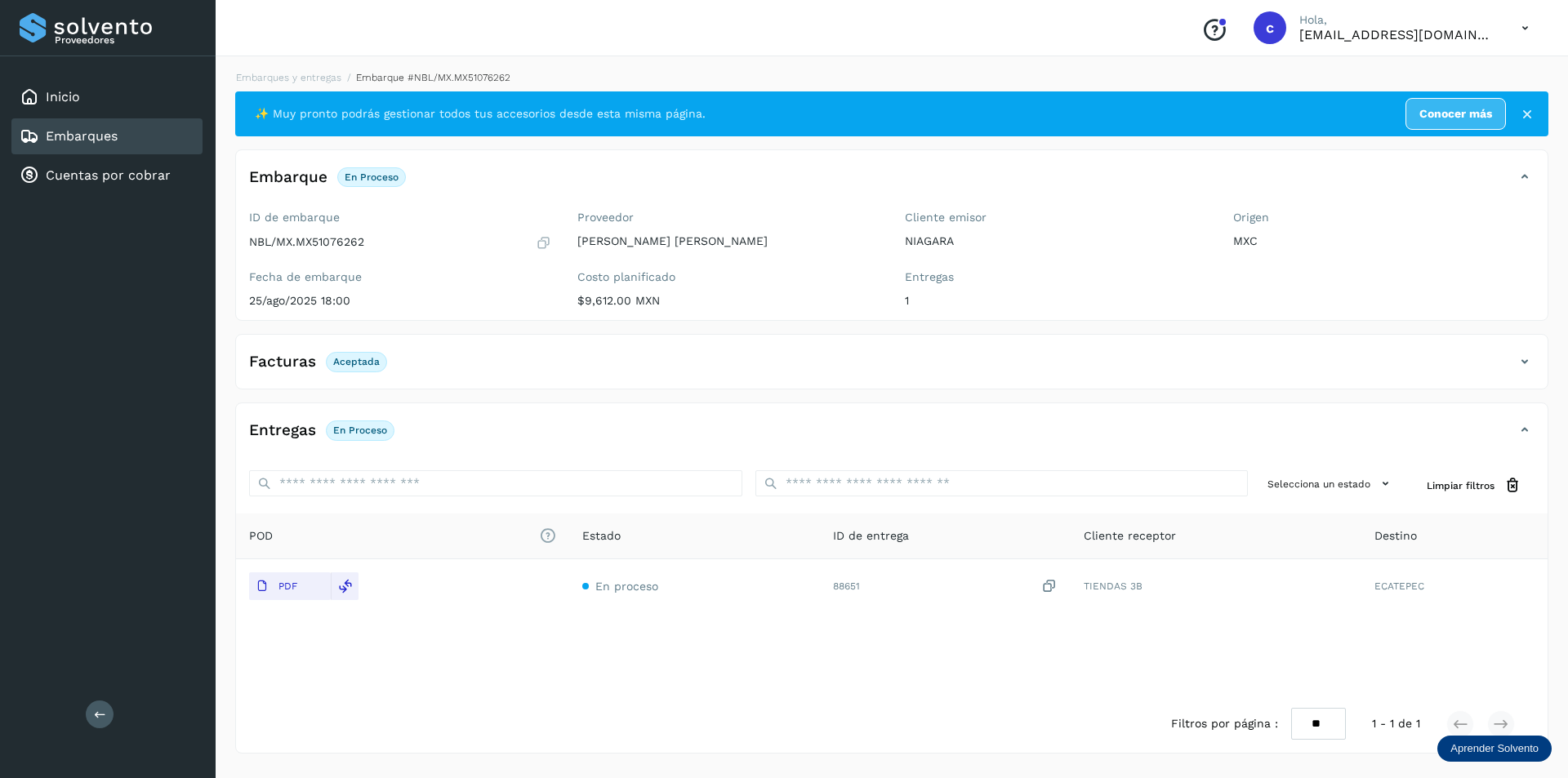
click at [48, 143] on link "Embarques" at bounding box center [82, 136] width 72 height 15
